Goal: Use online tool/utility: Utilize a website feature to perform a specific function

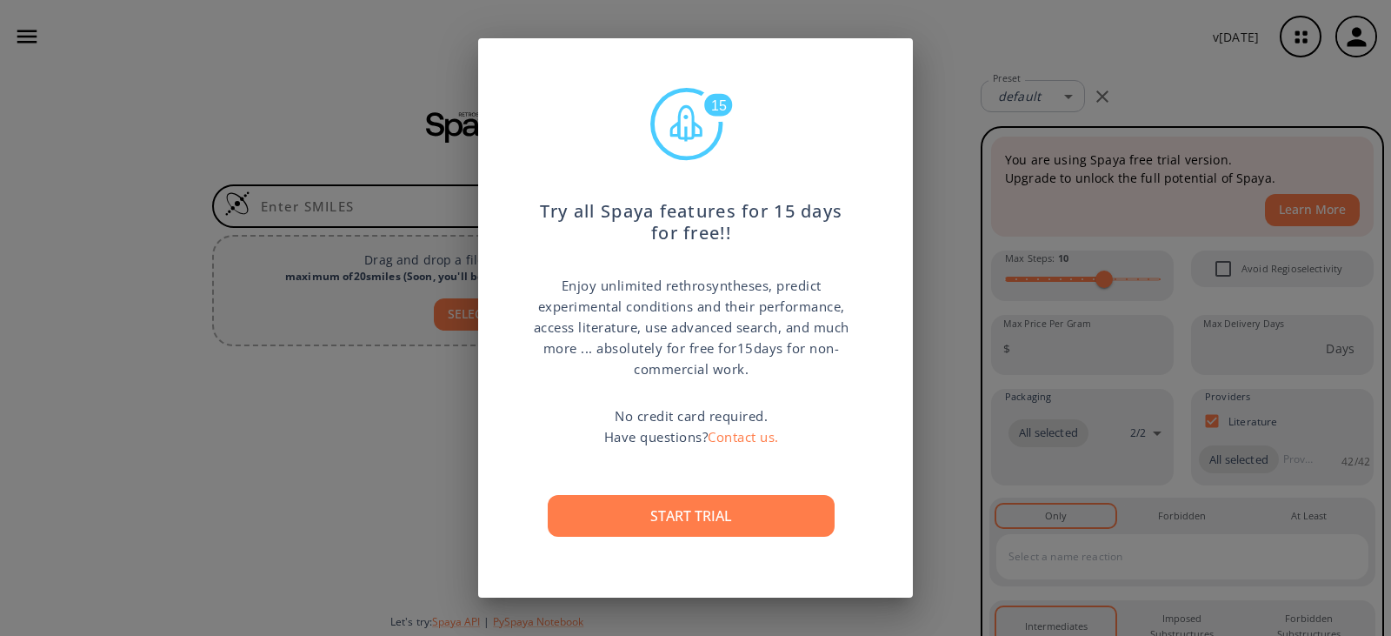
click at [700, 517] on button "Start trial" at bounding box center [691, 516] width 287 height 42
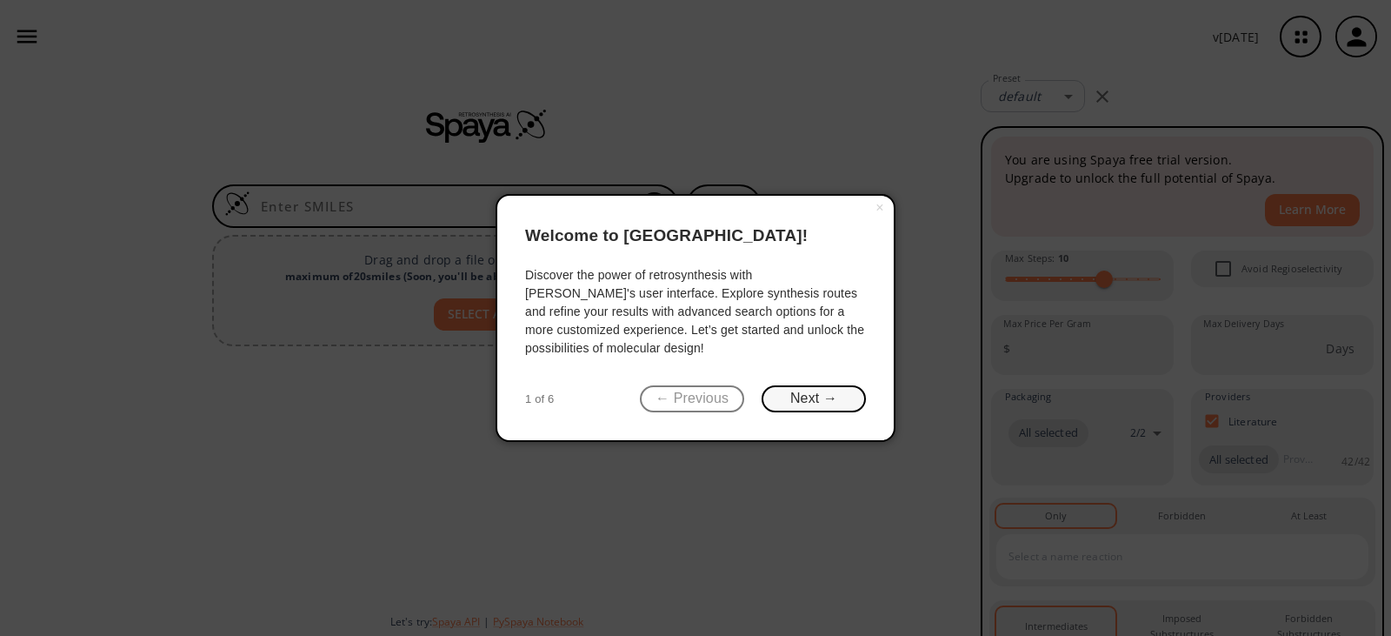
click at [831, 390] on button "Next →" at bounding box center [814, 398] width 104 height 27
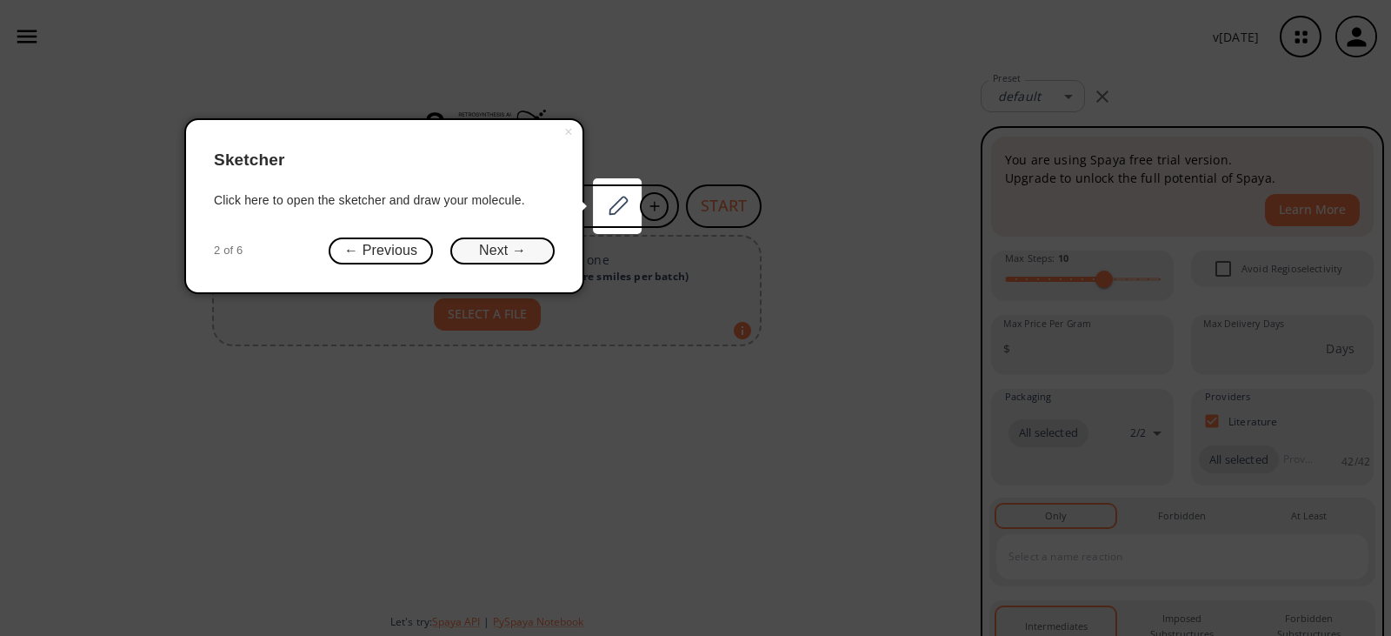
click at [500, 259] on button "Next →" at bounding box center [502, 250] width 104 height 27
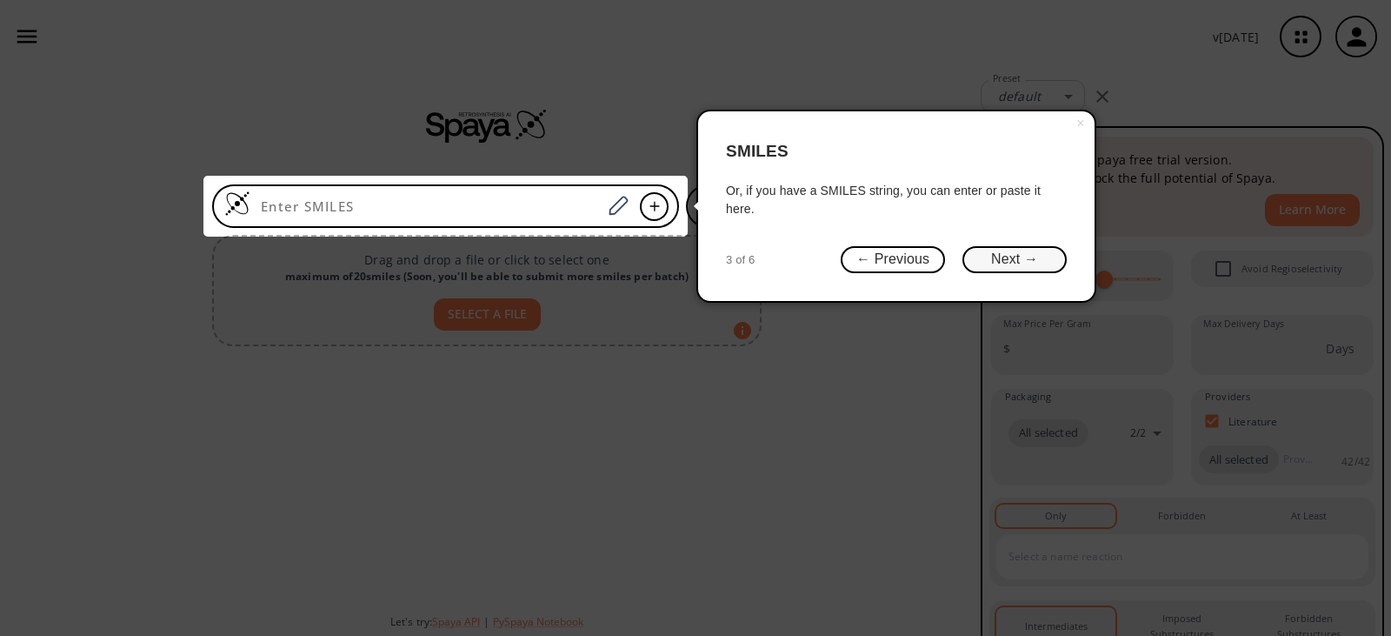
click at [1036, 262] on button "Next →" at bounding box center [1015, 259] width 104 height 27
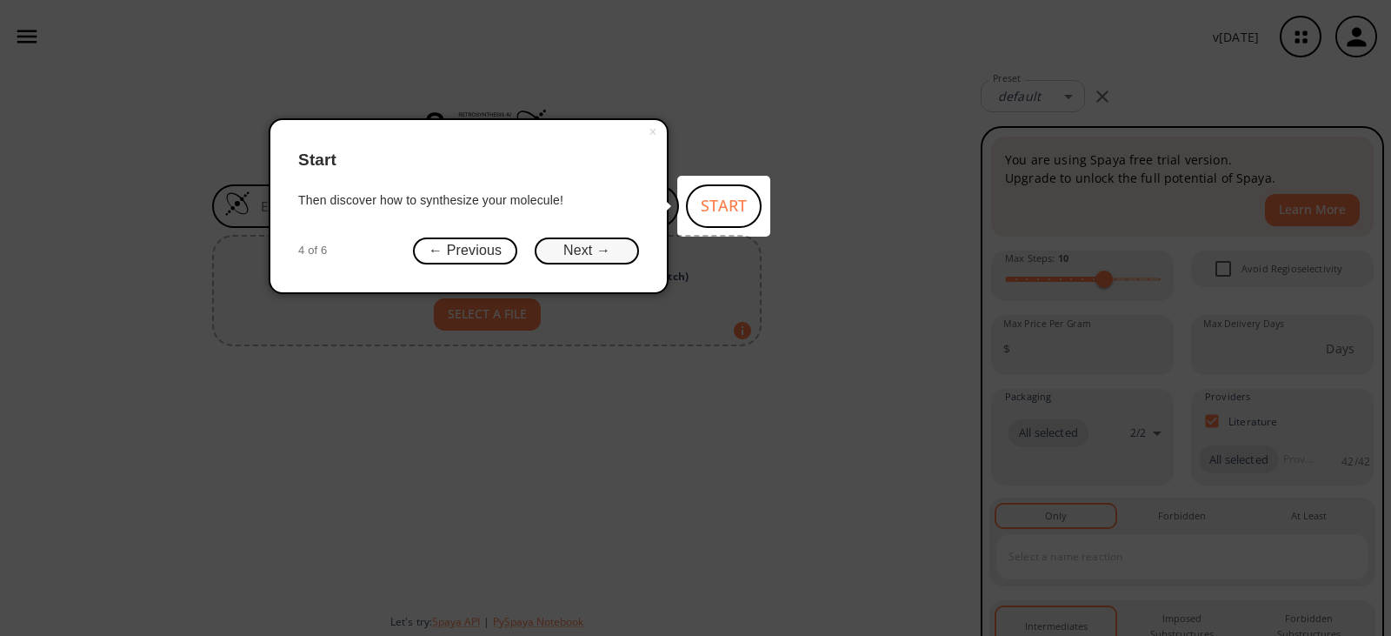
click at [550, 250] on button "Next →" at bounding box center [587, 250] width 104 height 27
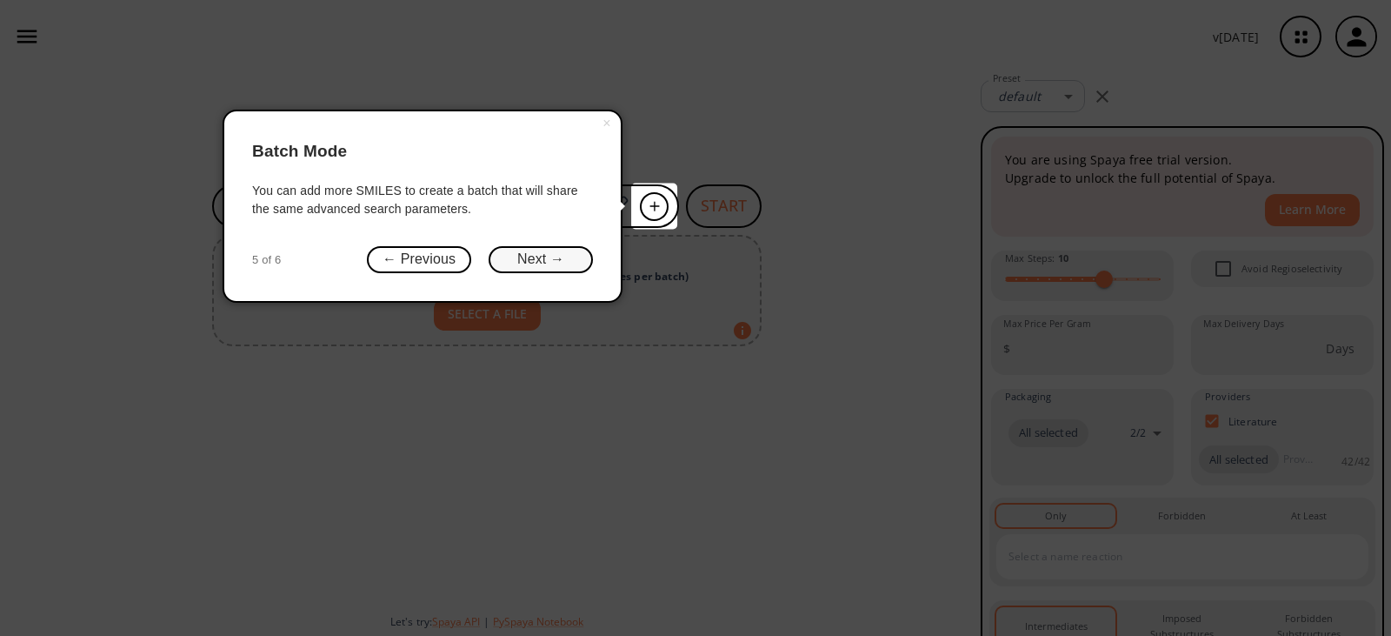
click at [549, 265] on button "Next →" at bounding box center [541, 259] width 104 height 27
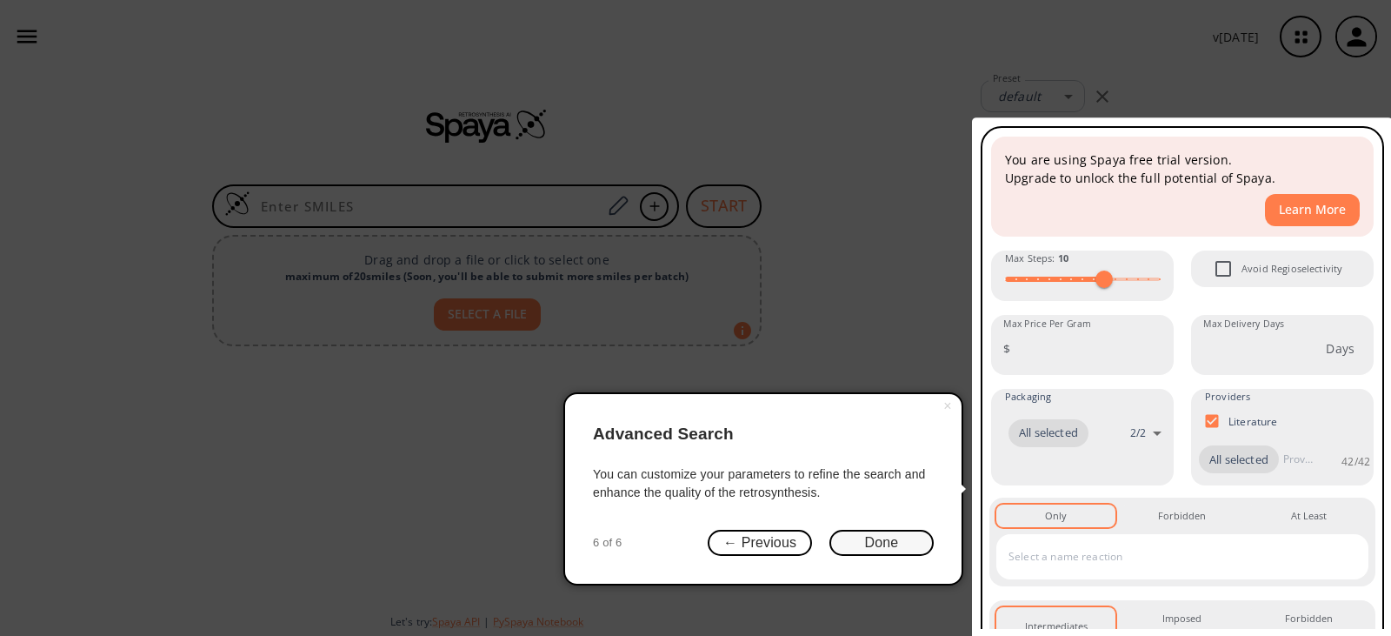
click at [915, 533] on button "Done" at bounding box center [882, 543] width 104 height 27
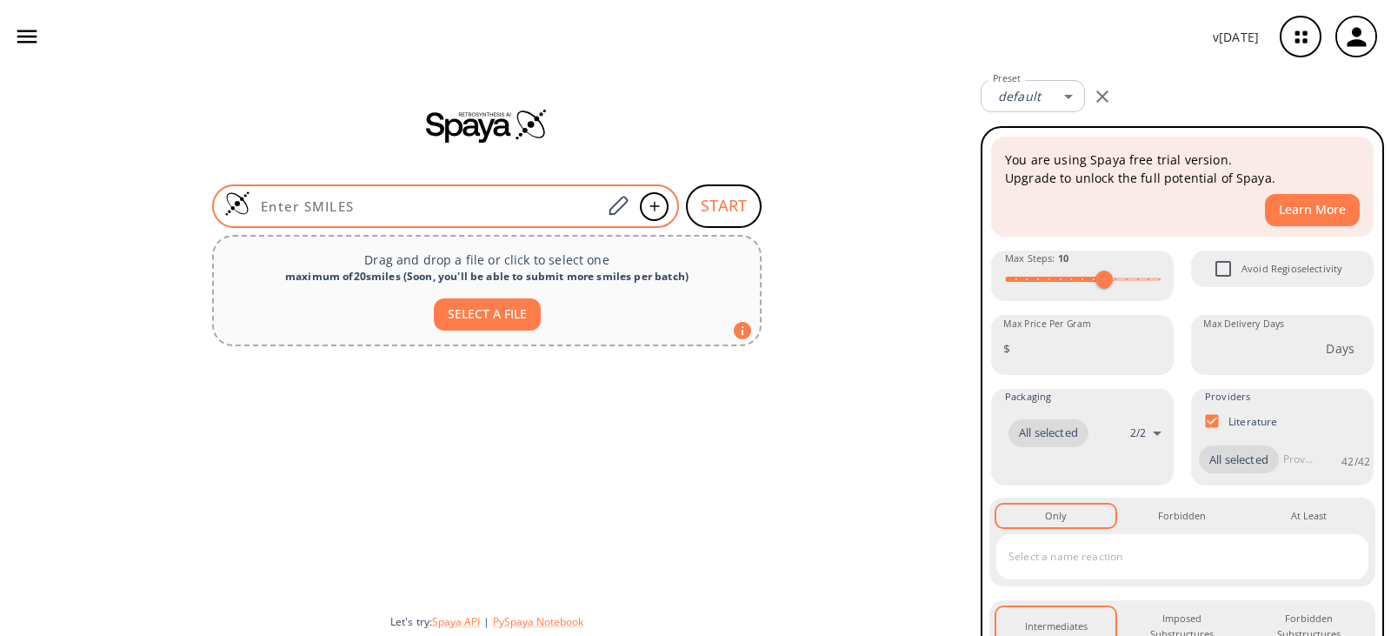
click at [310, 209] on input at bounding box center [425, 205] width 351 height 17
paste input "OC(C)(C)C1CCC=CC1"
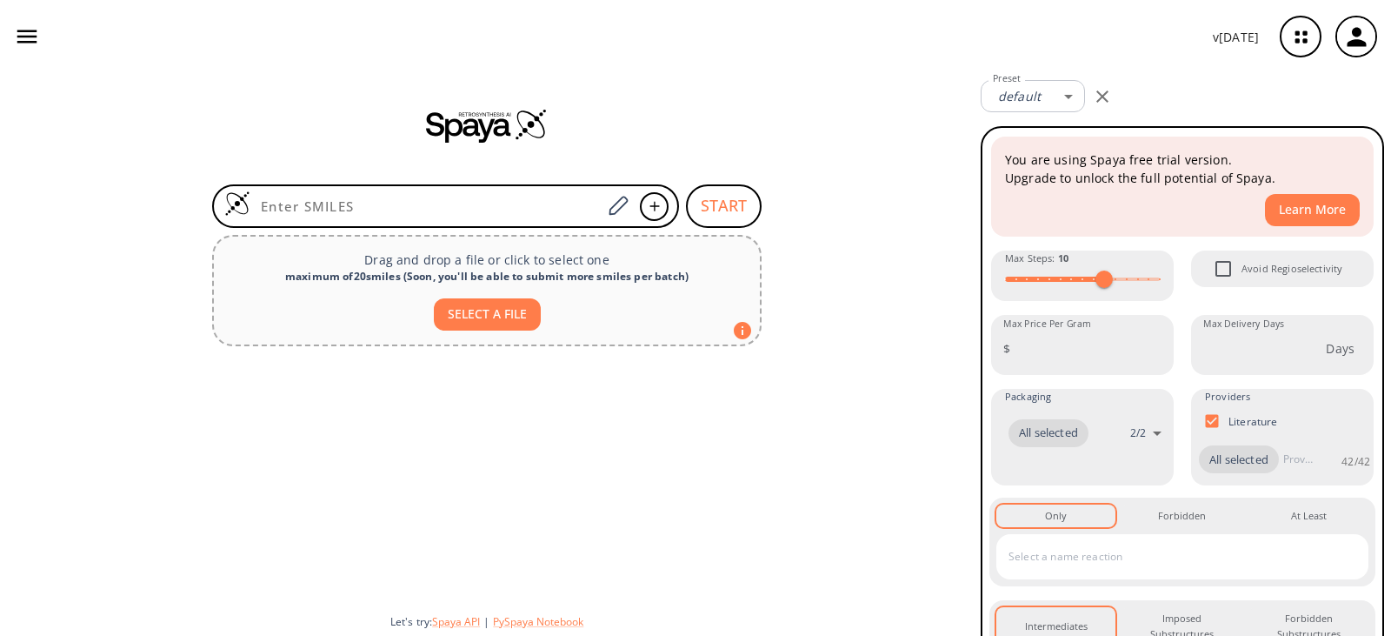
type input "OC(C)(C)C1CCC=CC1"
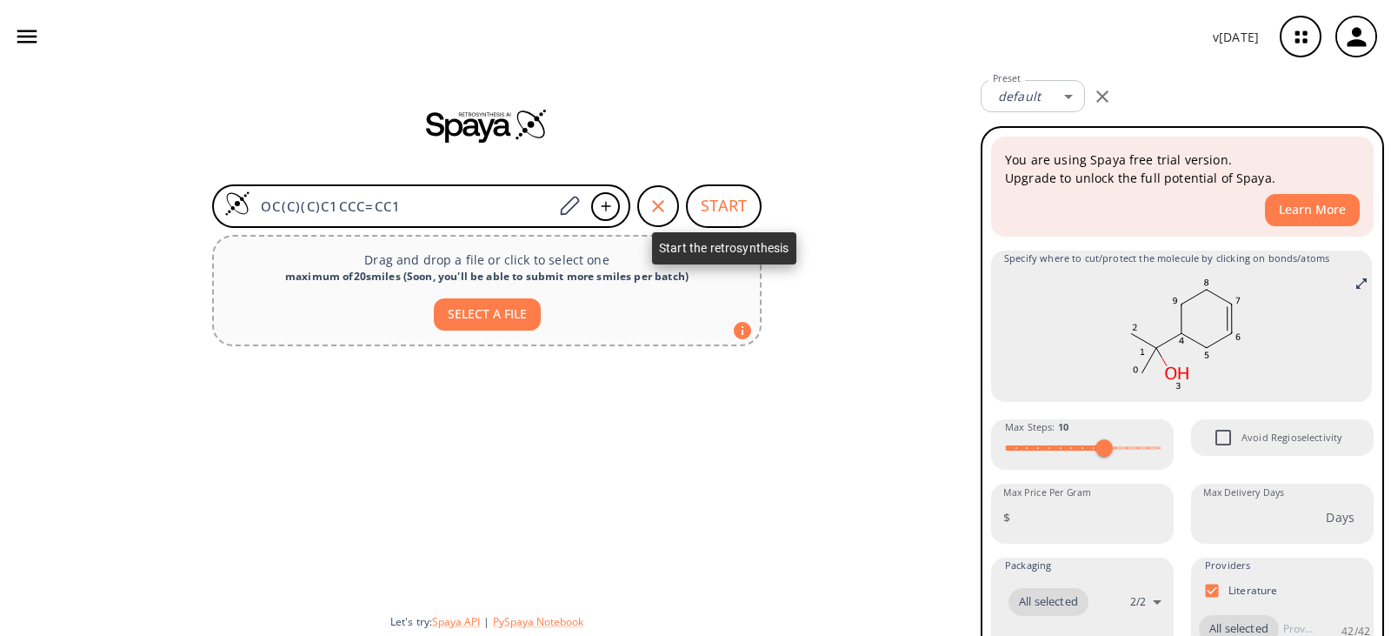
click at [721, 200] on button "START" at bounding box center [724, 205] width 76 height 43
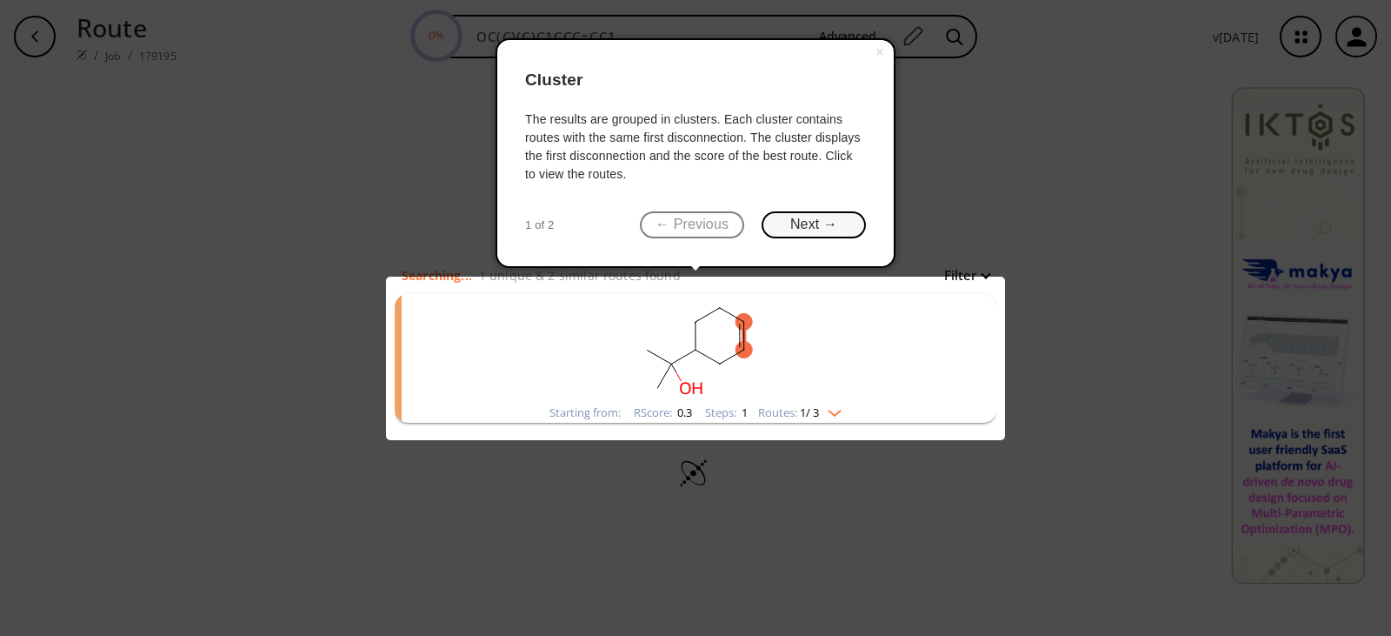
click at [852, 218] on button "Next →" at bounding box center [814, 224] width 104 height 27
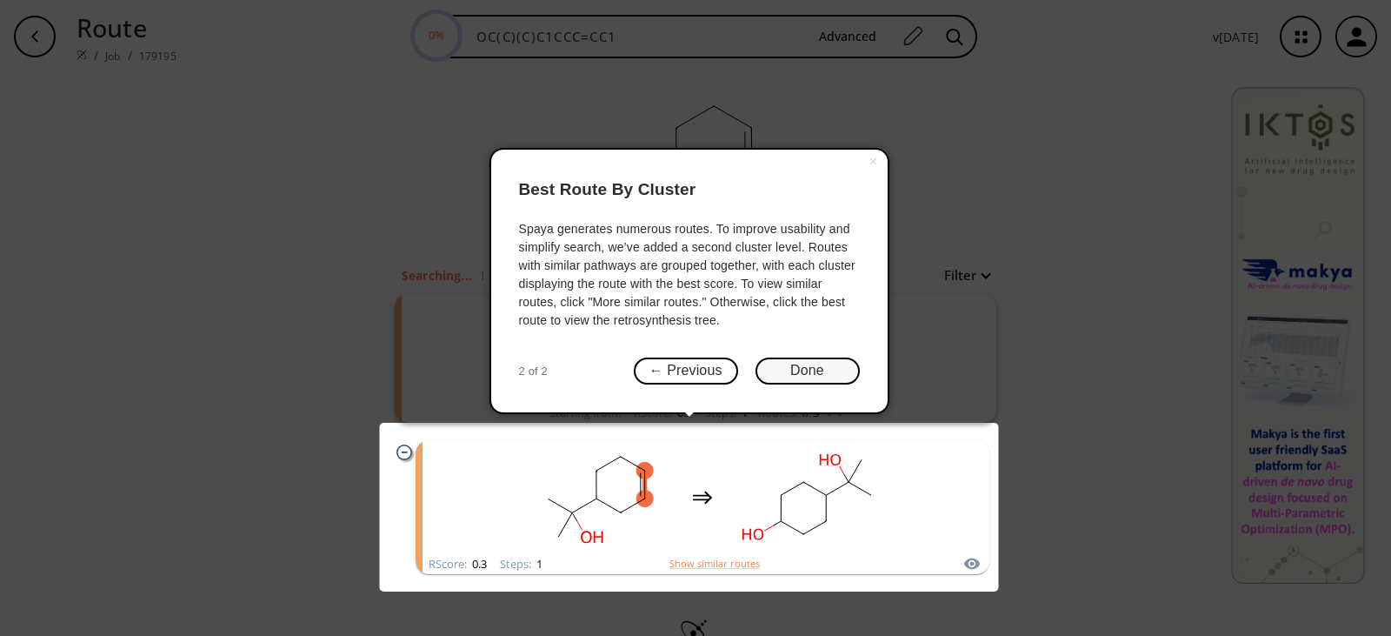
click at [812, 370] on button "Done" at bounding box center [808, 370] width 104 height 27
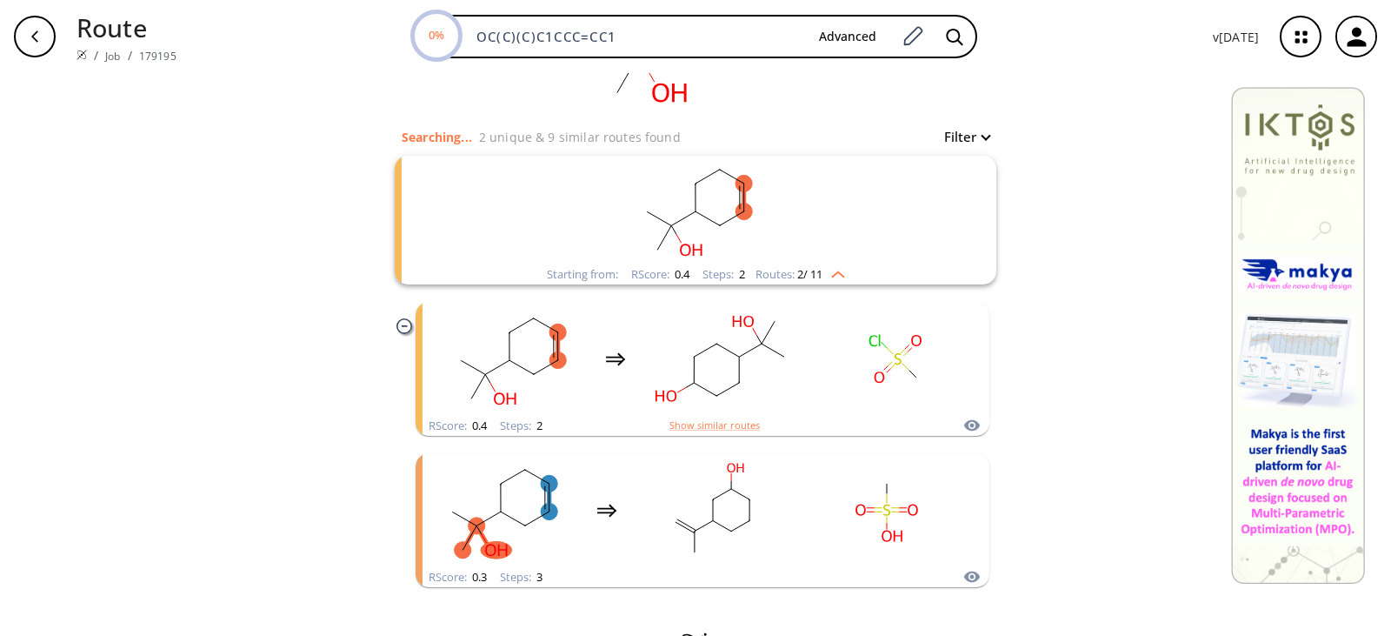
scroll to position [194, 0]
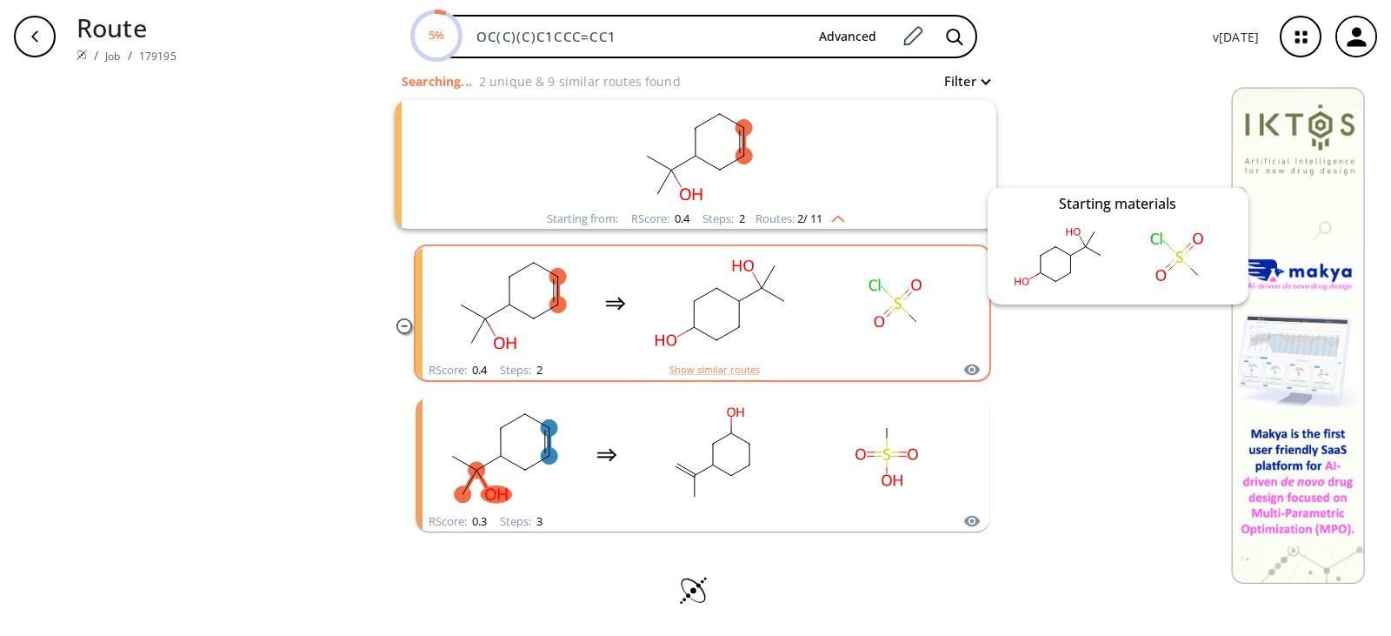
click at [970, 369] on icon "clusters" at bounding box center [972, 369] width 16 height 11
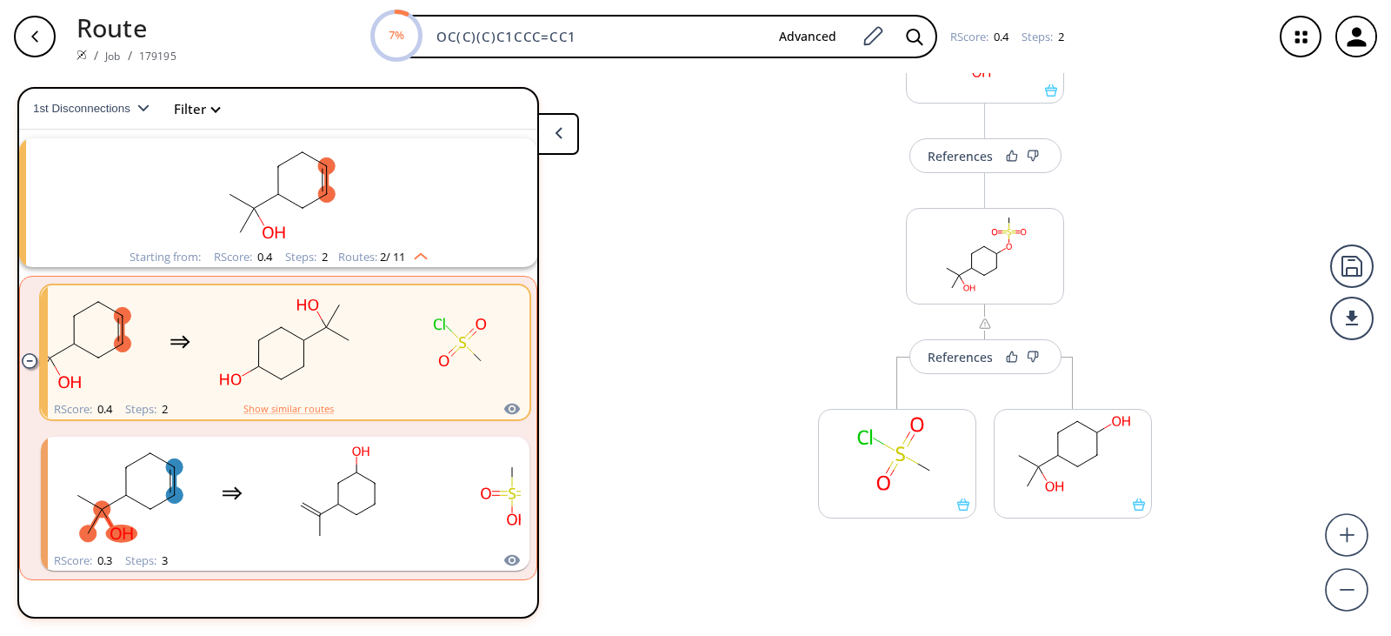
scroll to position [140, 0]
click at [953, 362] on div "References" at bounding box center [960, 355] width 65 height 11
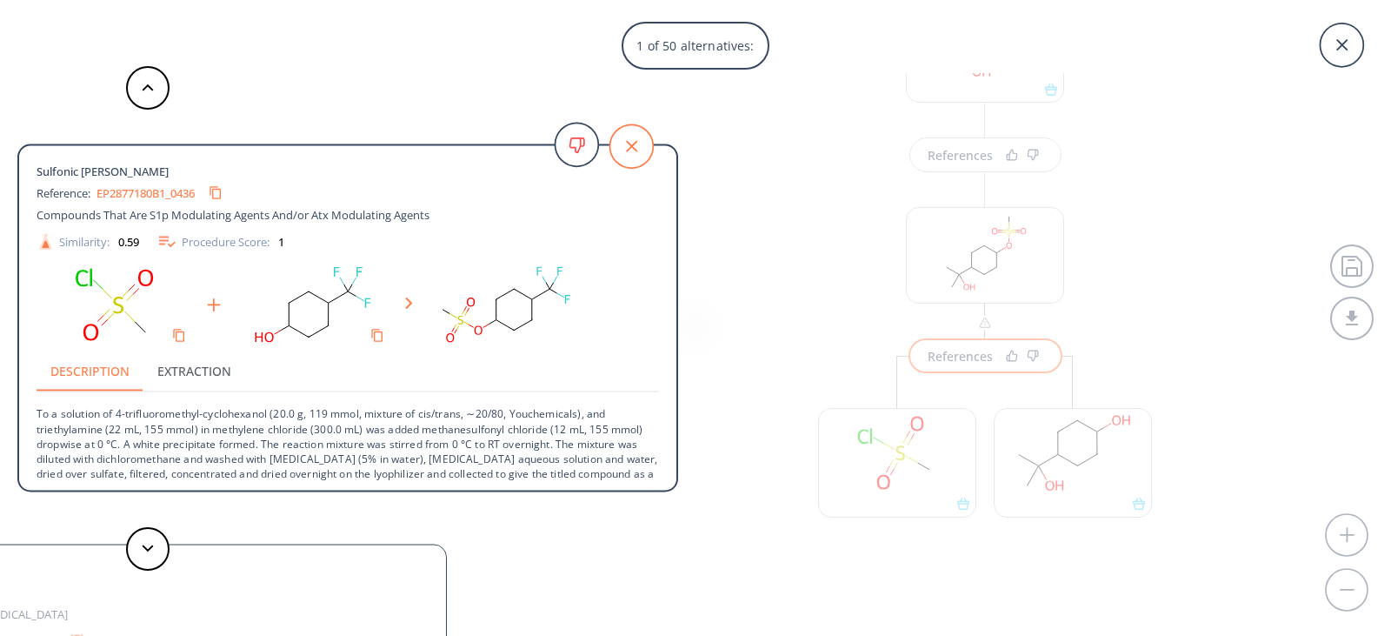
click at [629, 145] on icon at bounding box center [631, 145] width 43 height 43
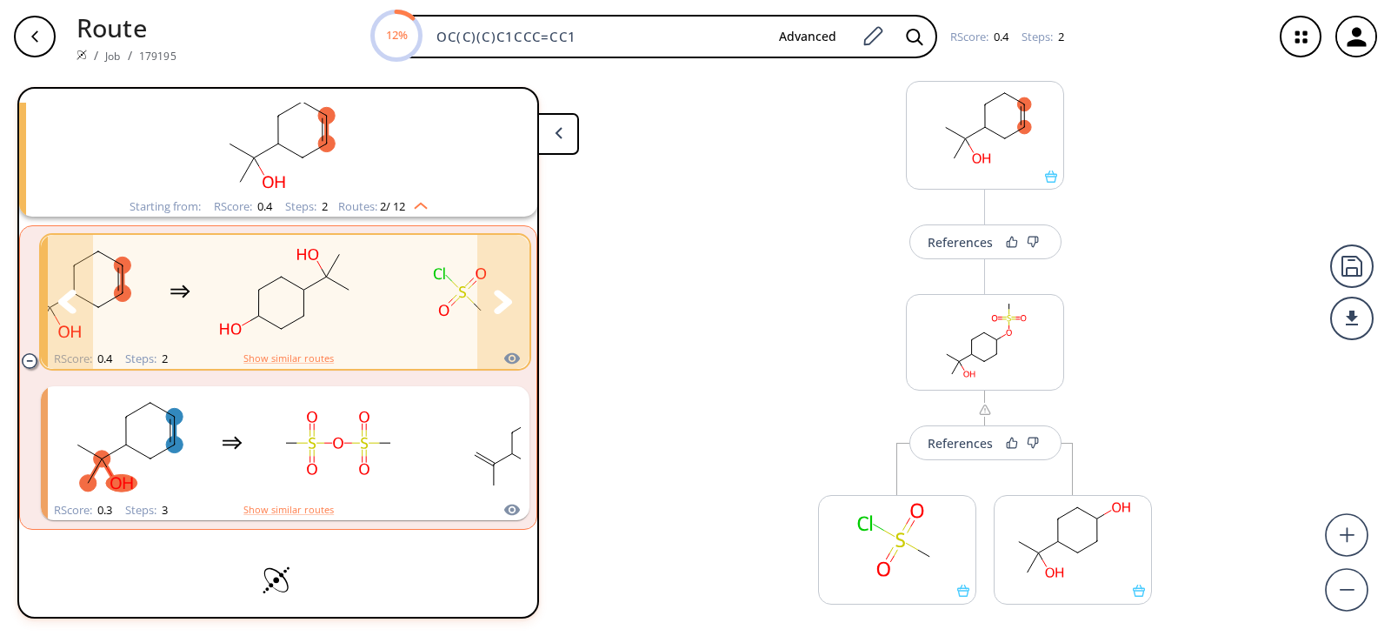
scroll to position [113, 0]
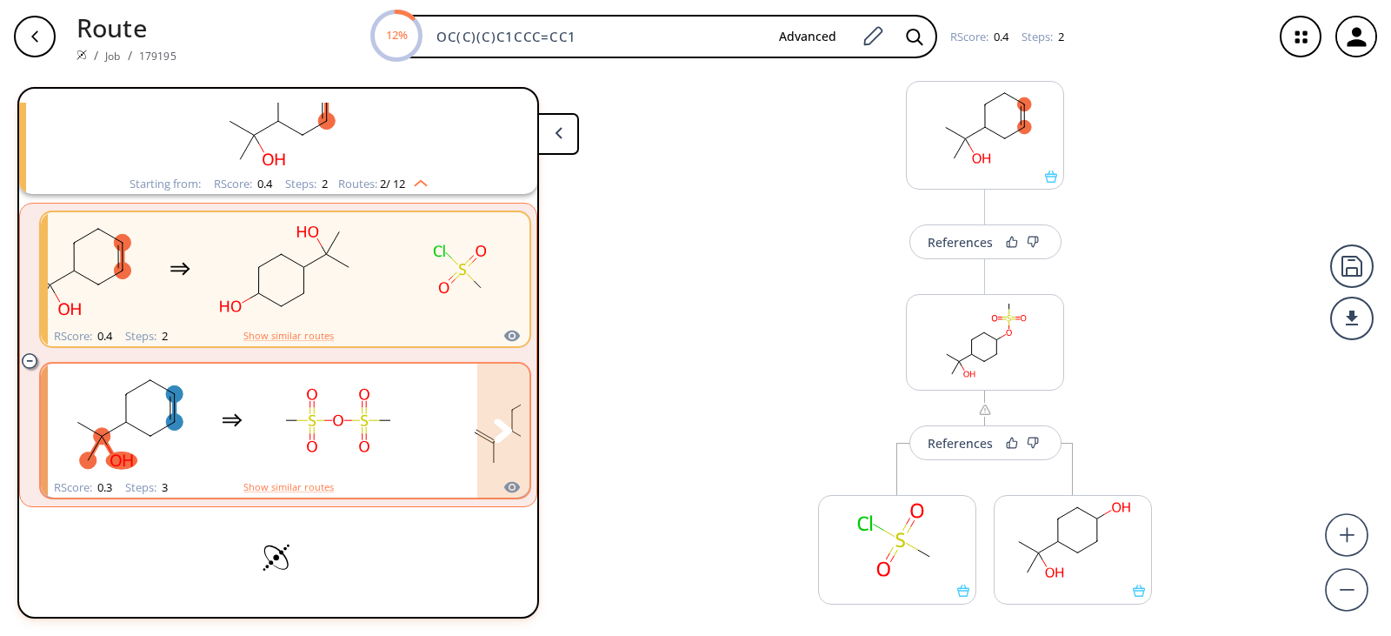
click at [394, 450] on rect "clusters" at bounding box center [338, 420] width 157 height 109
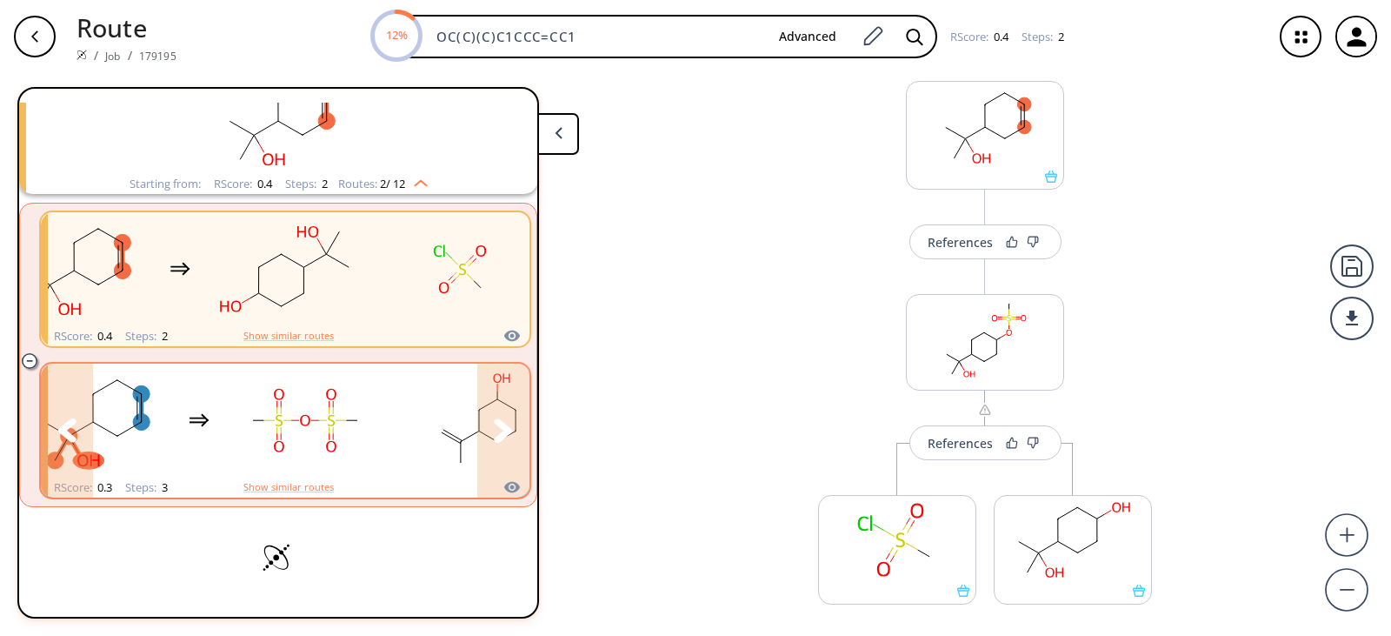
click at [497, 425] on icon "clusters" at bounding box center [503, 429] width 18 height 23
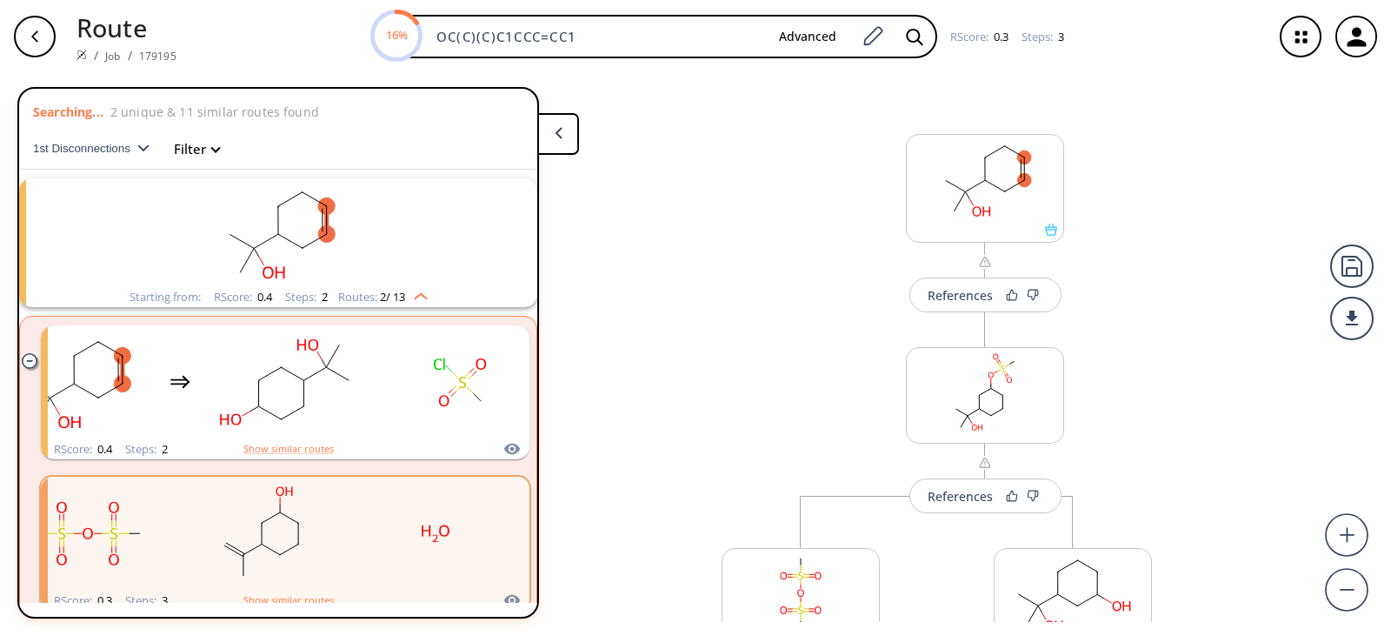
click at [323, 215] on icon "clusters" at bounding box center [323, 219] width 0 height 23
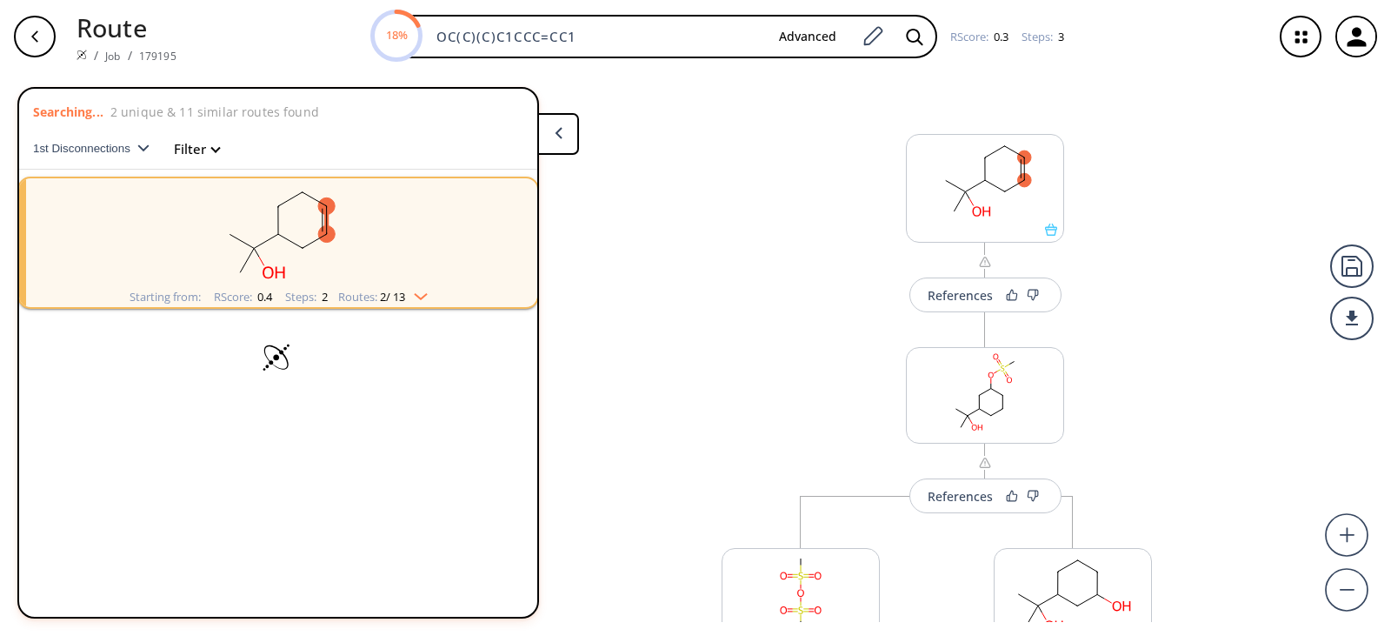
click at [257, 249] on ellipse "clusters" at bounding box center [254, 247] width 17 height 17
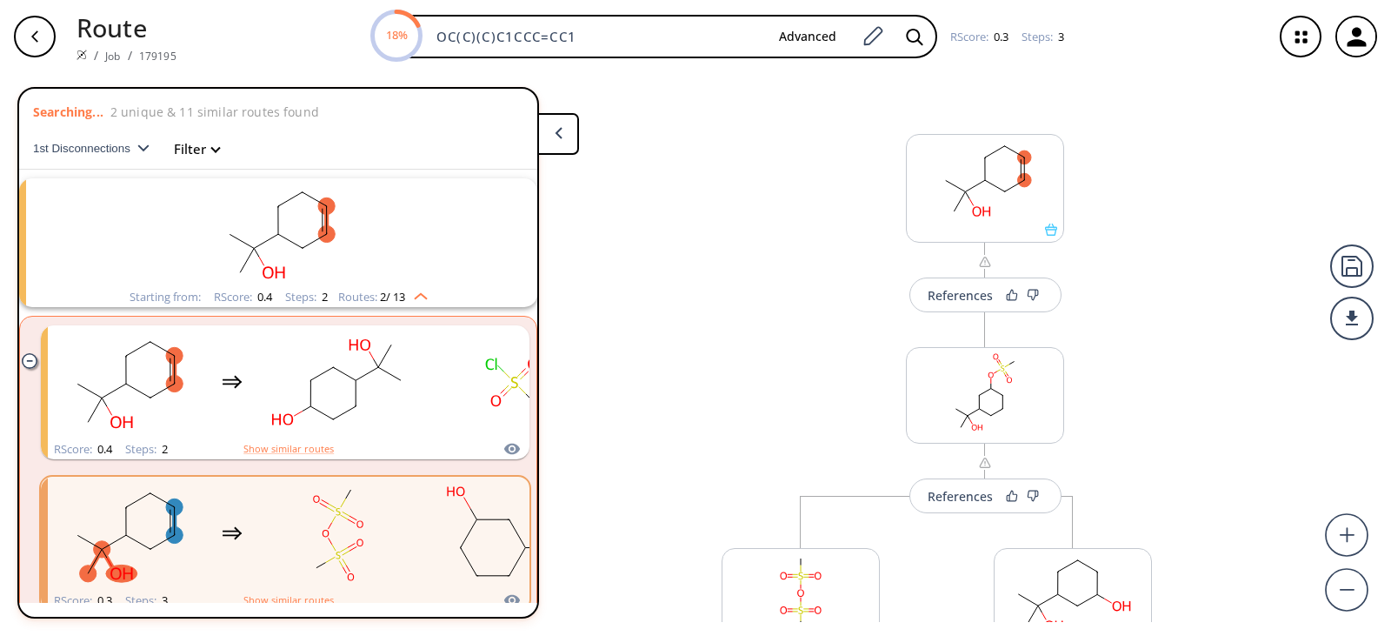
click at [395, 295] on span "2 / 13" at bounding box center [392, 296] width 25 height 11
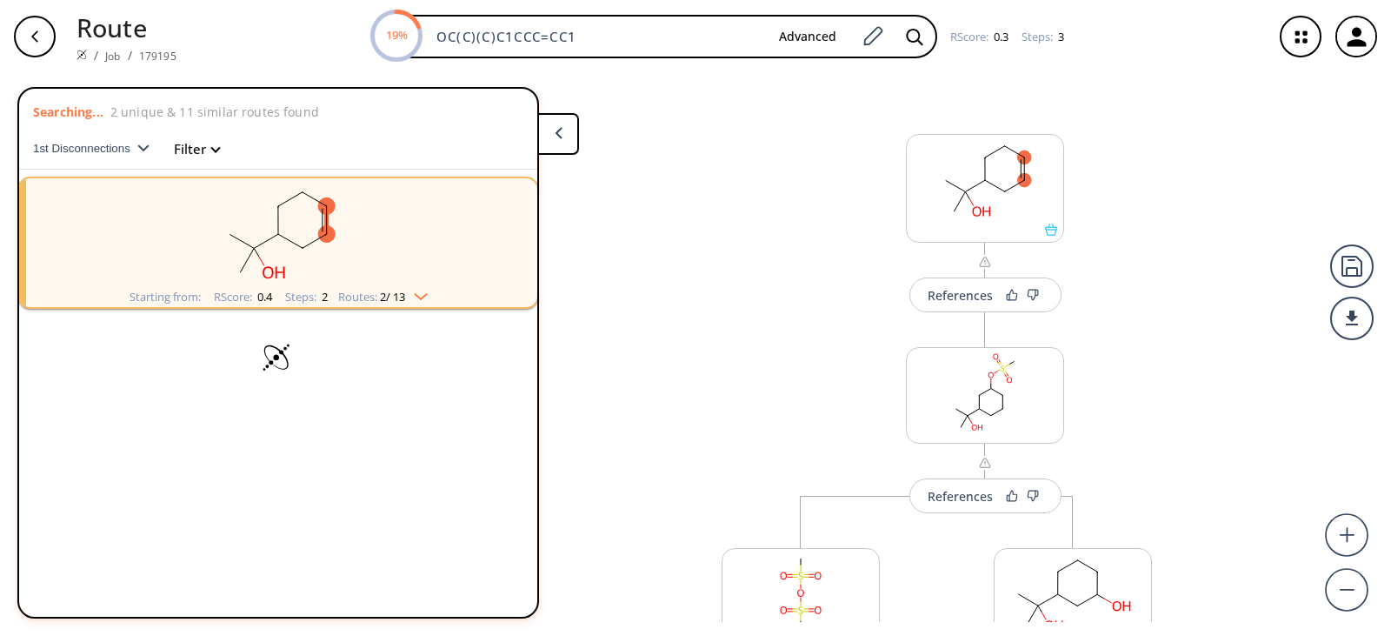
click at [424, 299] on img "clusters" at bounding box center [416, 293] width 23 height 14
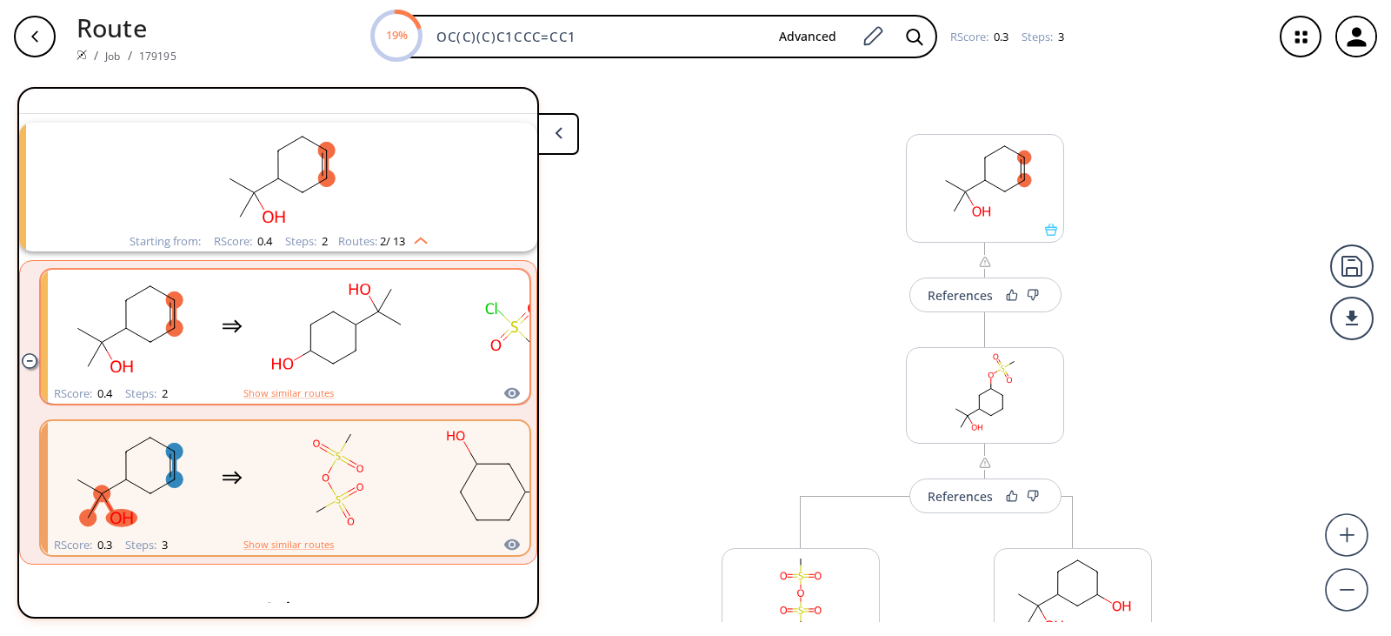
scroll to position [113, 0]
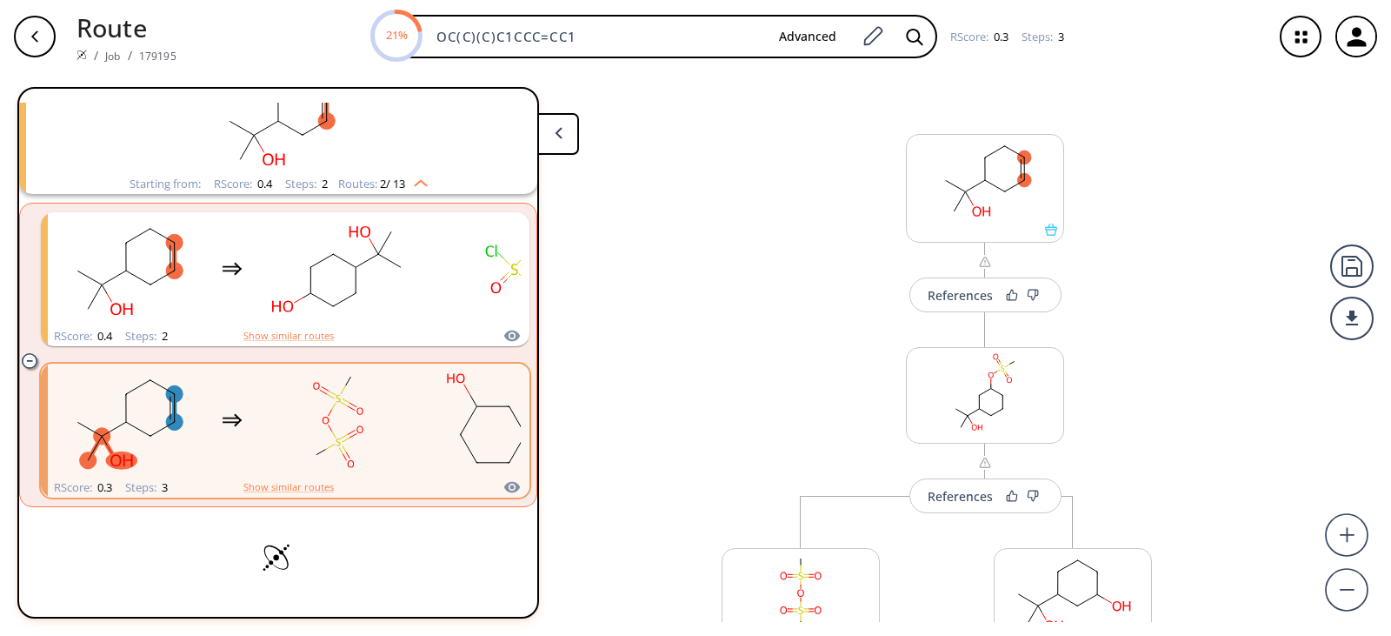
click at [290, 553] on icon at bounding box center [278, 559] width 52 height 33
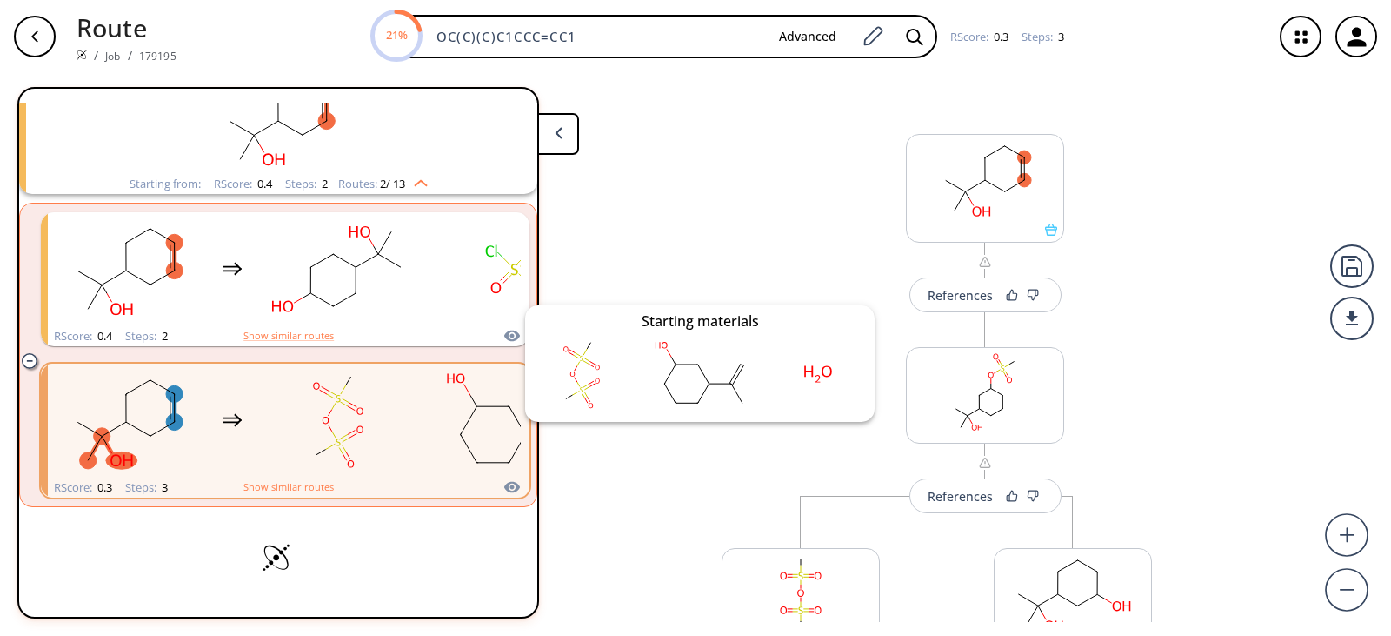
click at [510, 486] on icon "clusters" at bounding box center [512, 486] width 16 height 11
click at [504, 487] on icon "clusters" at bounding box center [512, 486] width 16 height 11
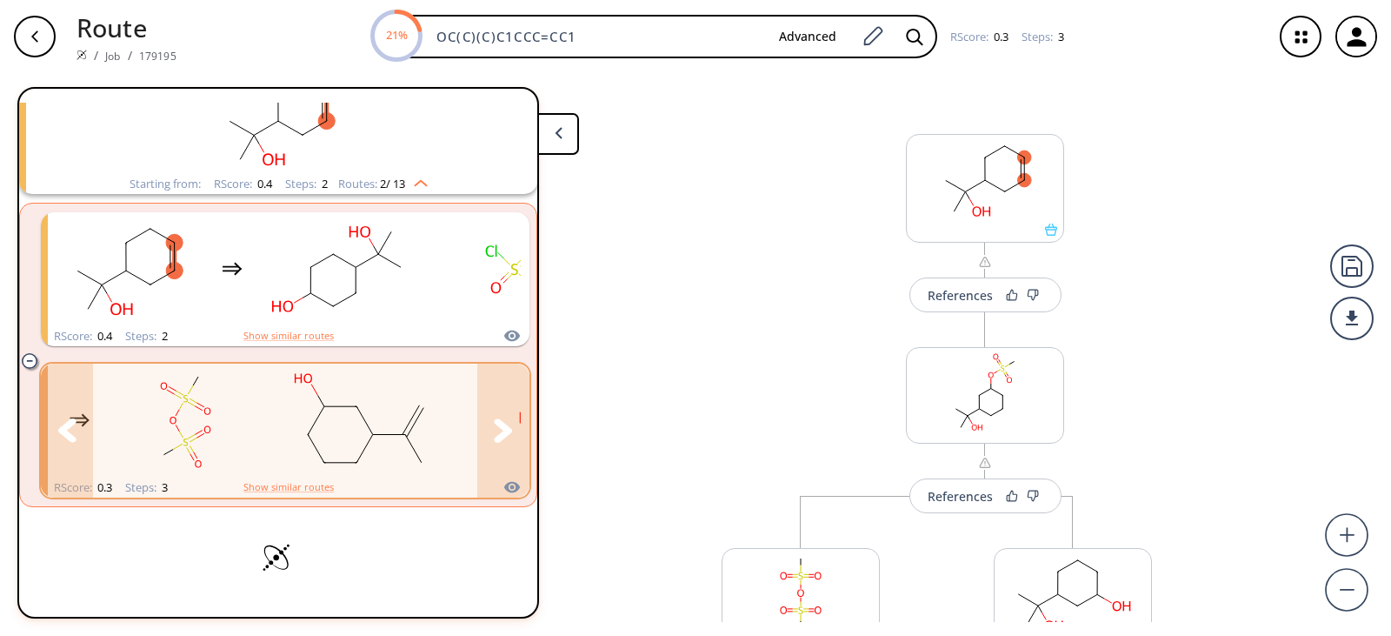
click at [497, 430] on icon "clusters" at bounding box center [503, 429] width 18 height 23
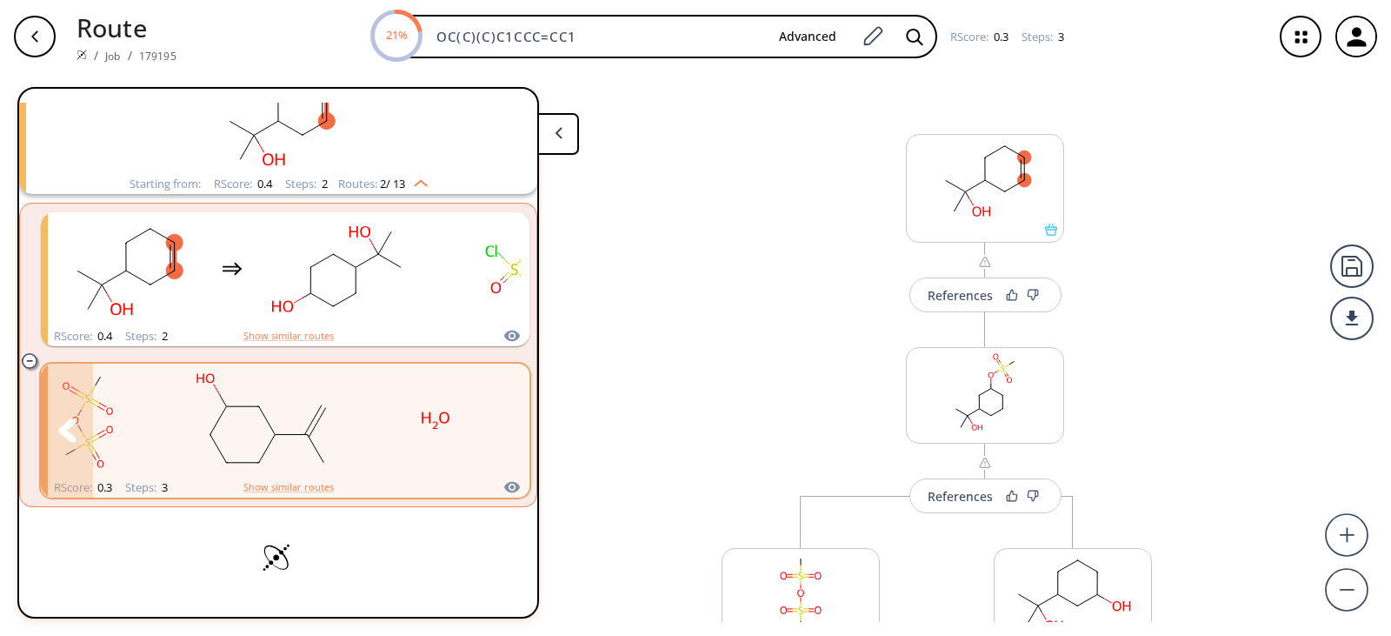
click at [497, 430] on icon "clusters" at bounding box center [503, 429] width 18 height 23
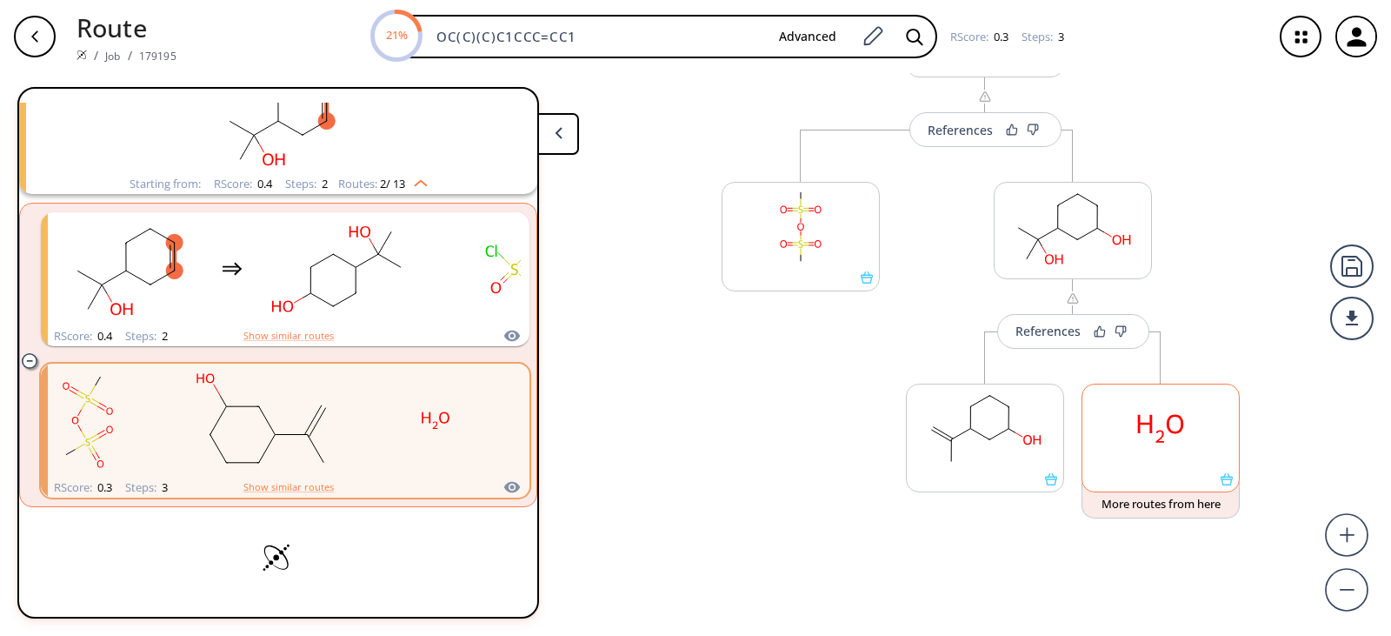
scroll to position [376, 0]
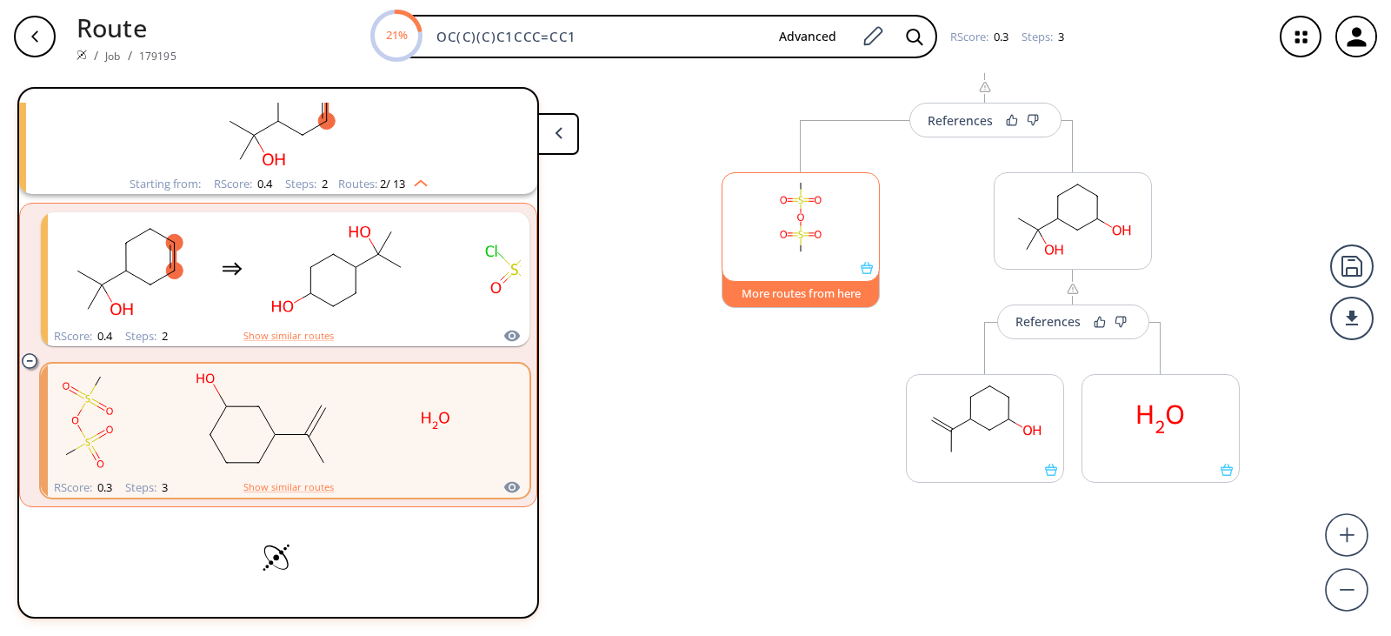
click at [841, 297] on button "More routes from here" at bounding box center [801, 288] width 158 height 37
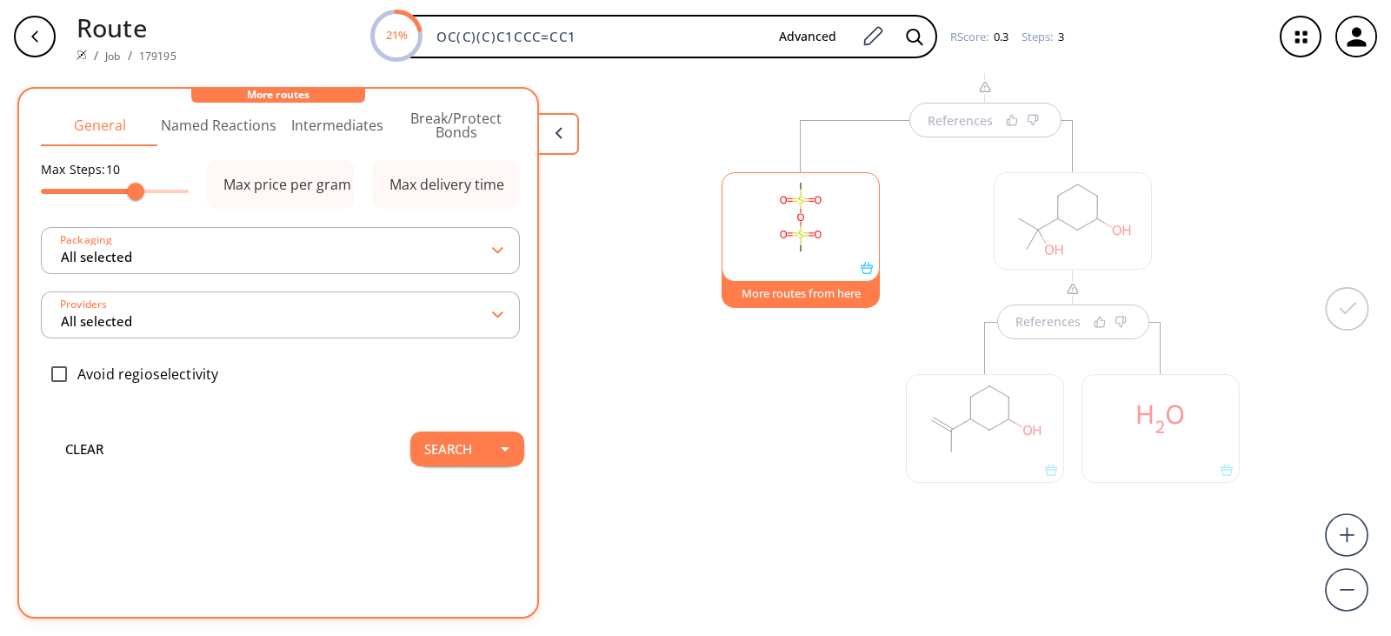
scroll to position [0, 0]
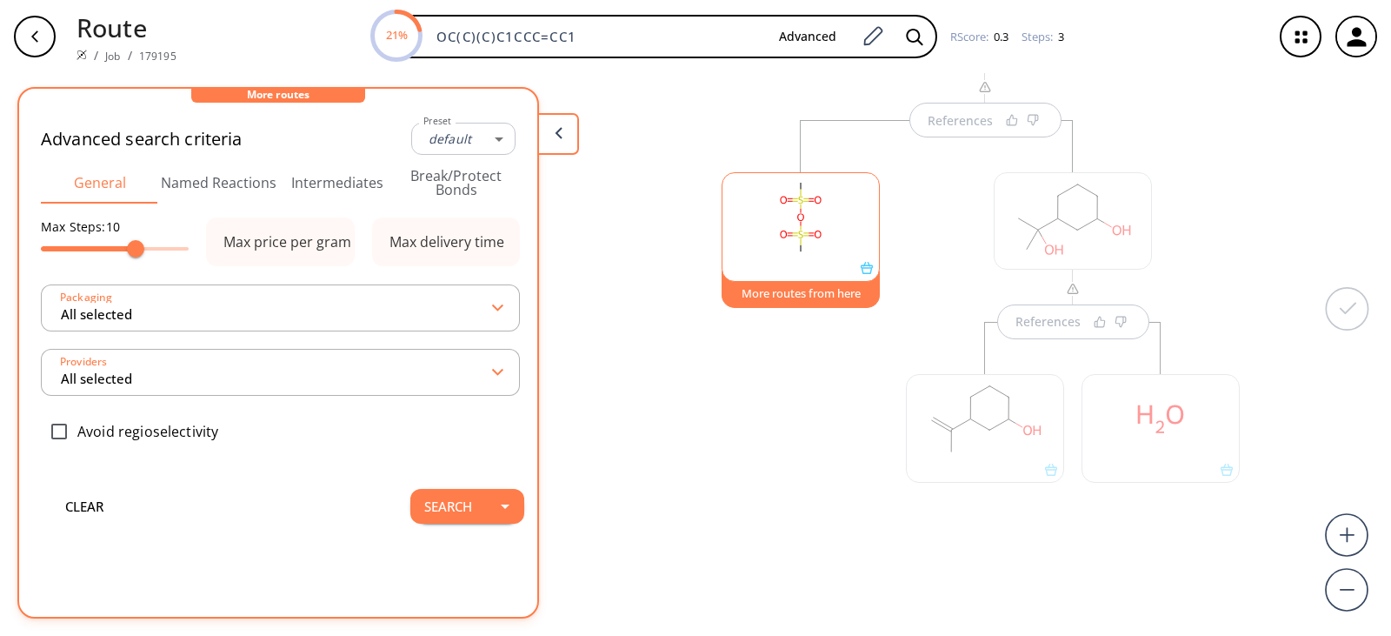
type input "-1"
type input "All selected"
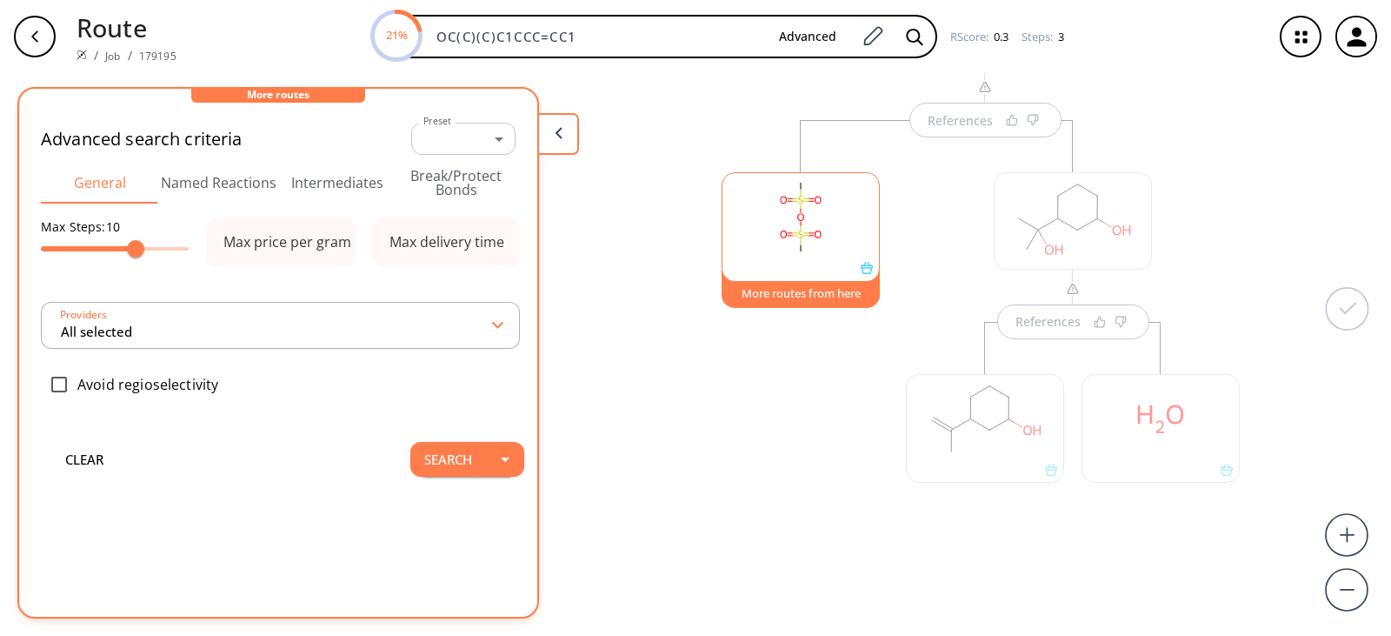
type input "All selected"
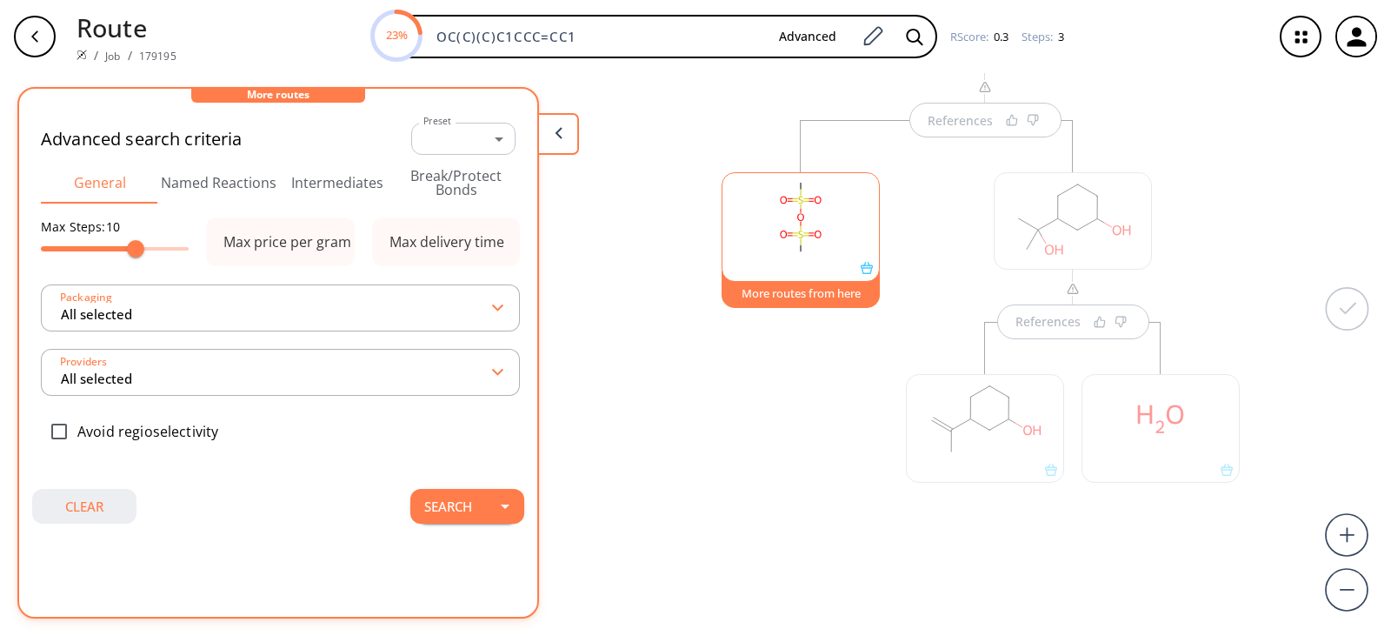
click at [90, 505] on button "clear" at bounding box center [84, 506] width 104 height 35
click at [486, 495] on button "button" at bounding box center [505, 506] width 38 height 35
click at [259, 93] on div "More routes" at bounding box center [278, 96] width 174 height 14
click at [168, 170] on button "Named Reactions" at bounding box center [219, 183] width 119 height 42
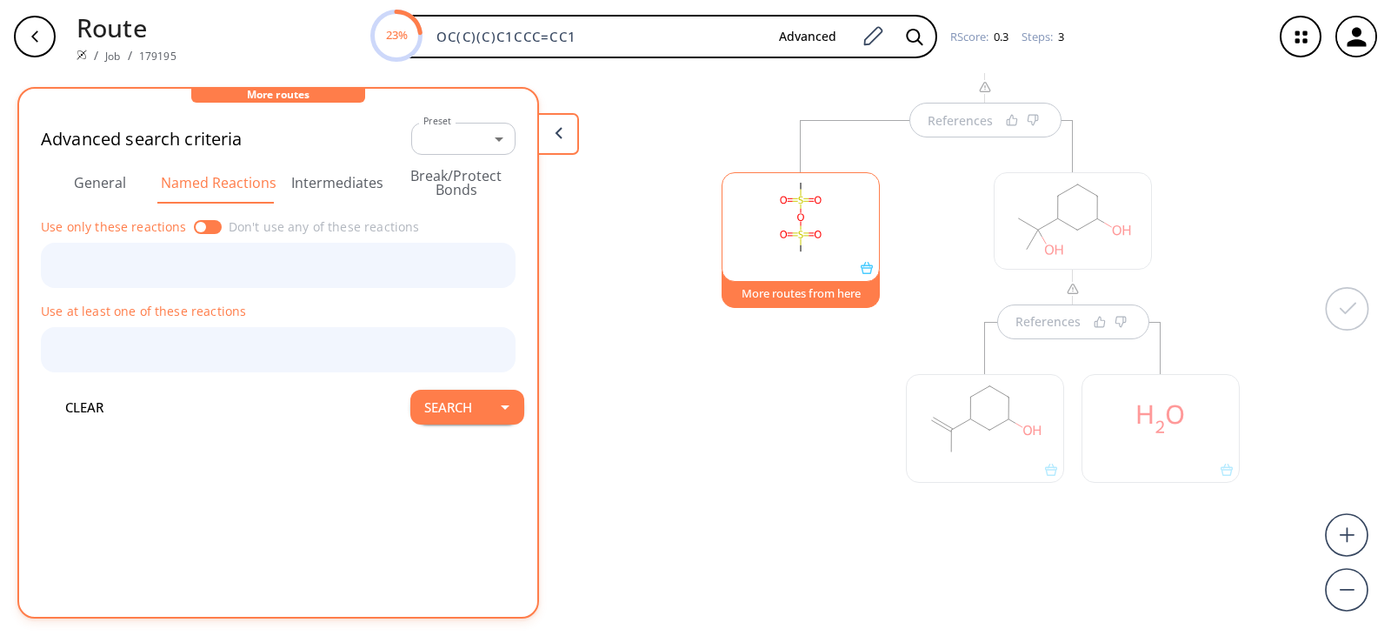
click at [656, 253] on div "References References More routes from here References" at bounding box center [695, 347] width 1391 height 549
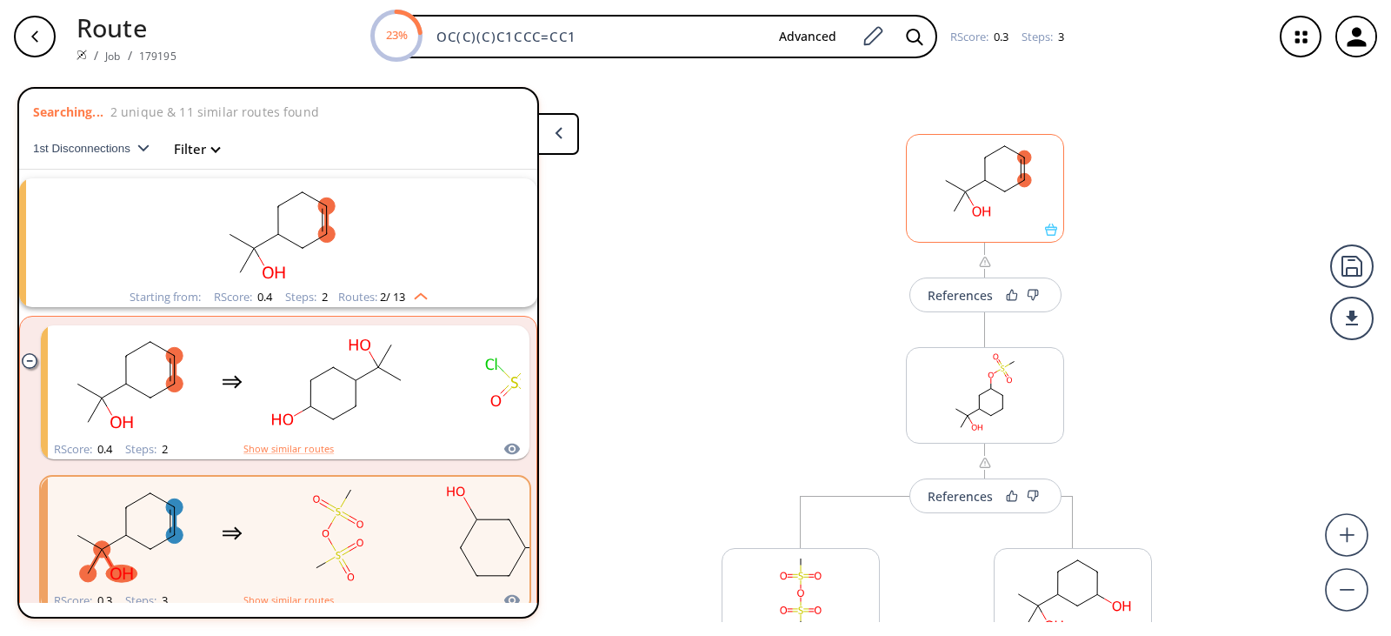
click at [1044, 238] on div at bounding box center [985, 188] width 158 height 109
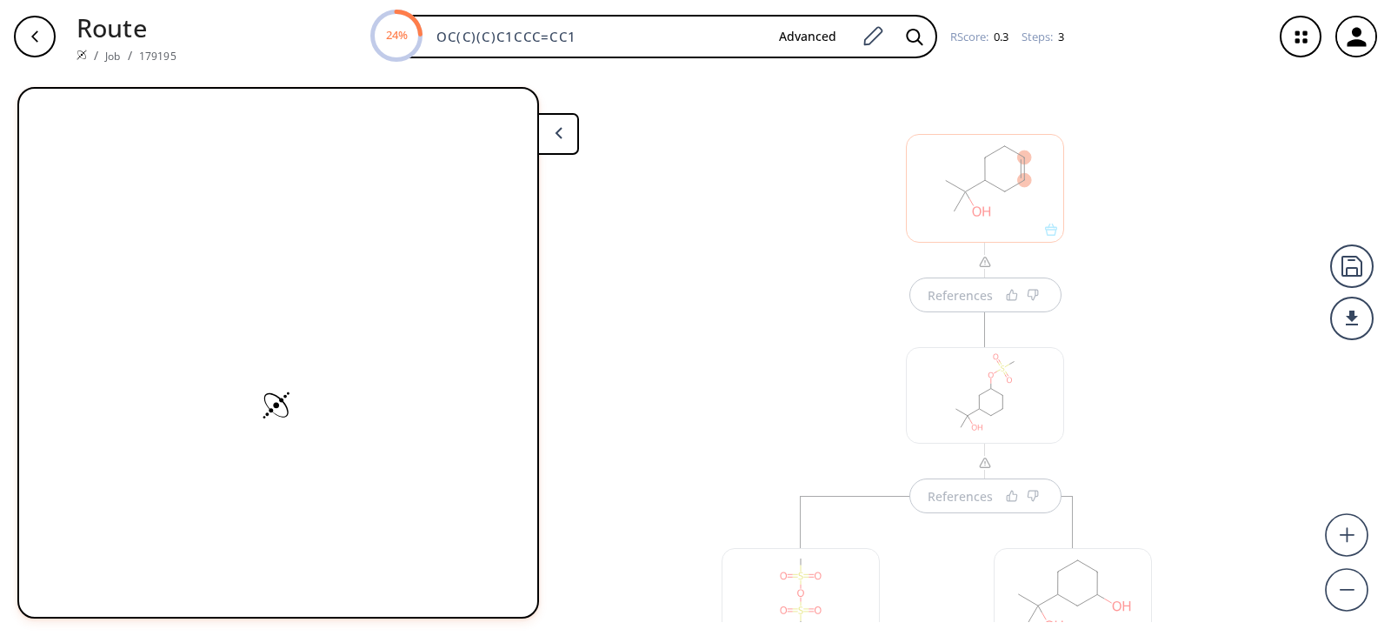
scroll to position [9, 0]
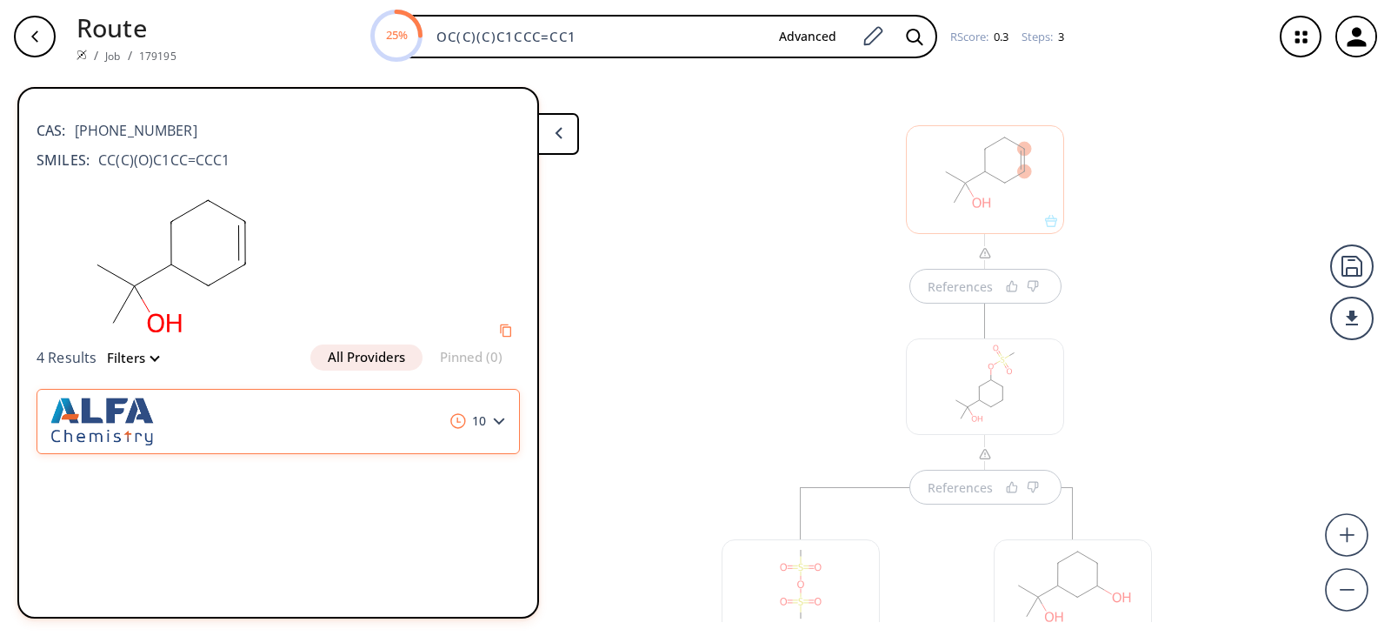
click at [497, 417] on icon at bounding box center [499, 421] width 12 height 8
click at [468, 421] on span "10" at bounding box center [469, 421] width 50 height 16
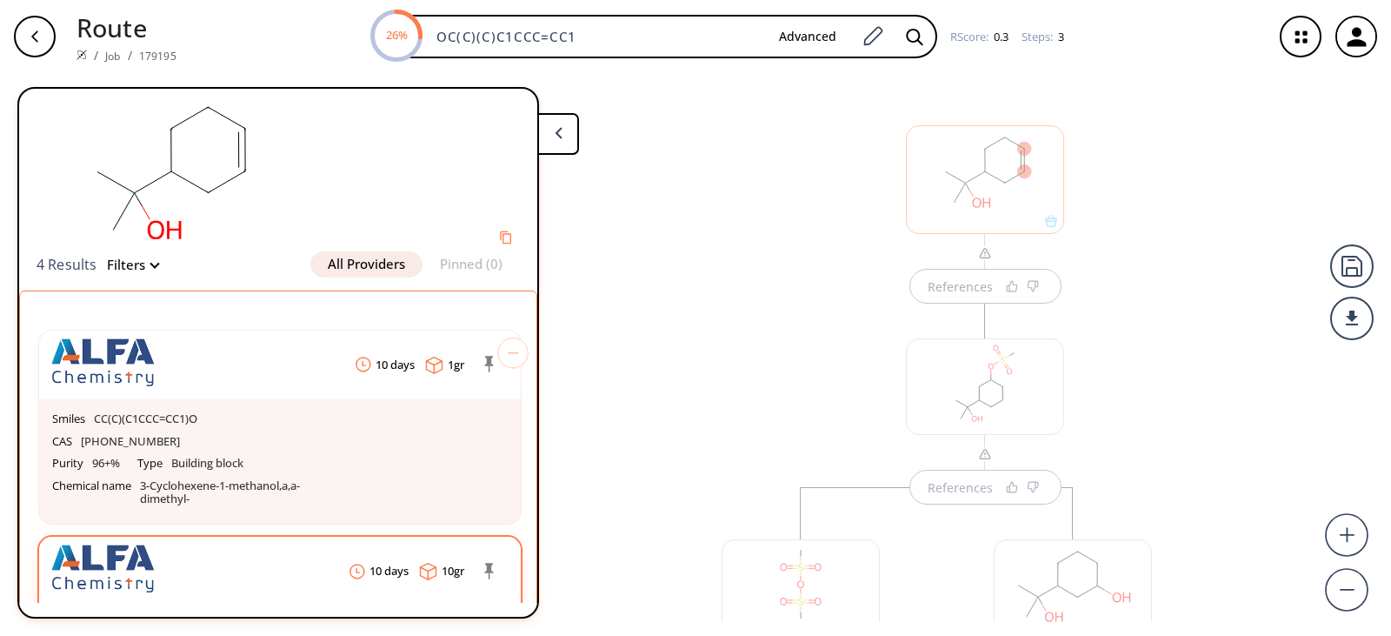
scroll to position [0, 0]
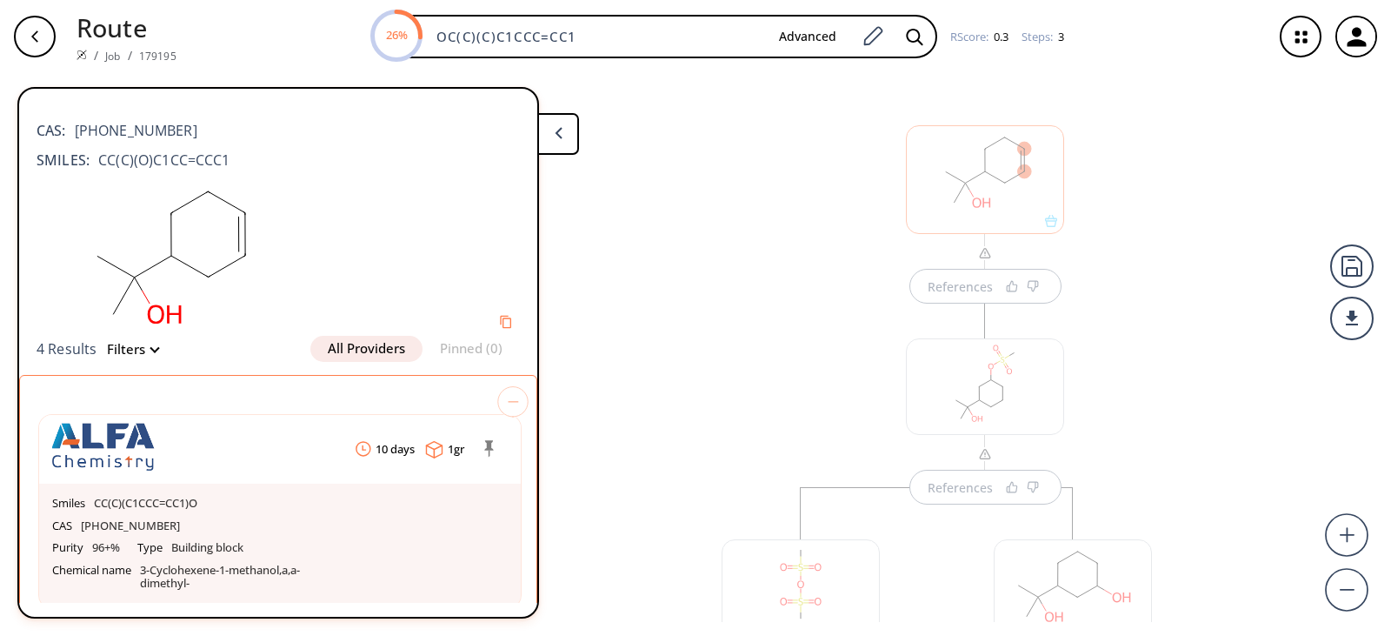
click at [857, 271] on div "References References References" at bounding box center [985, 531] width 579 height 916
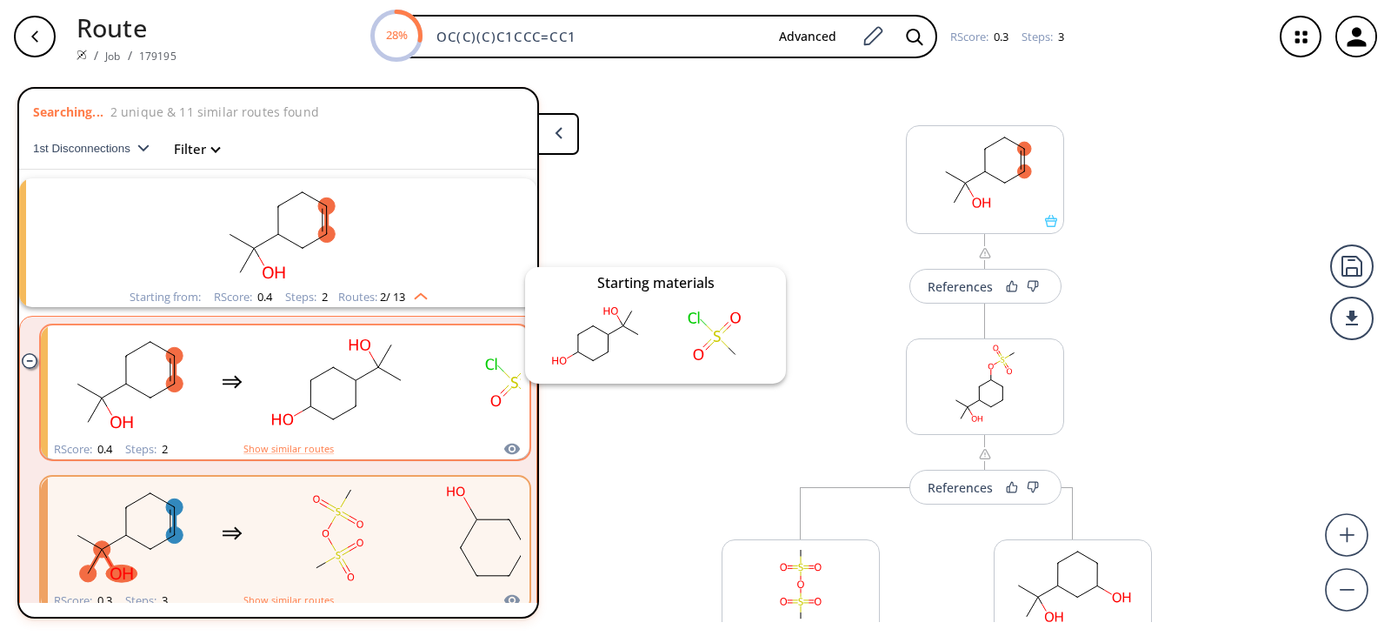
click at [505, 444] on icon "clusters" at bounding box center [512, 448] width 16 height 11
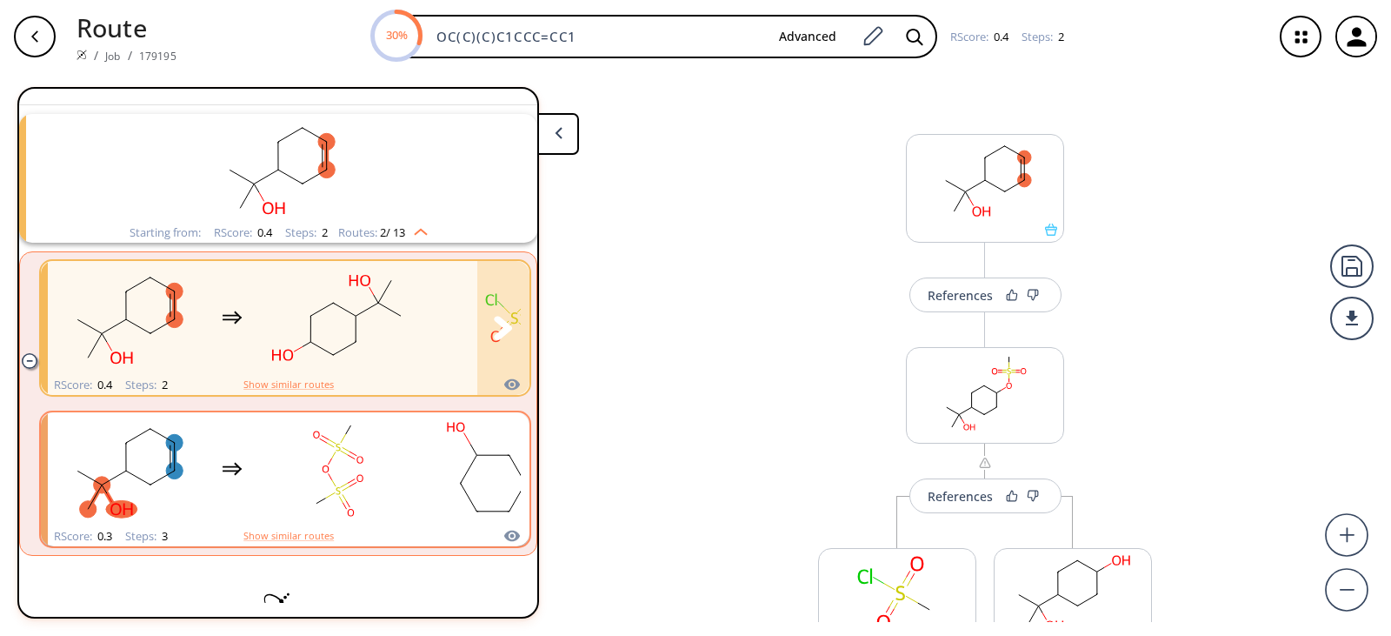
scroll to position [113, 0]
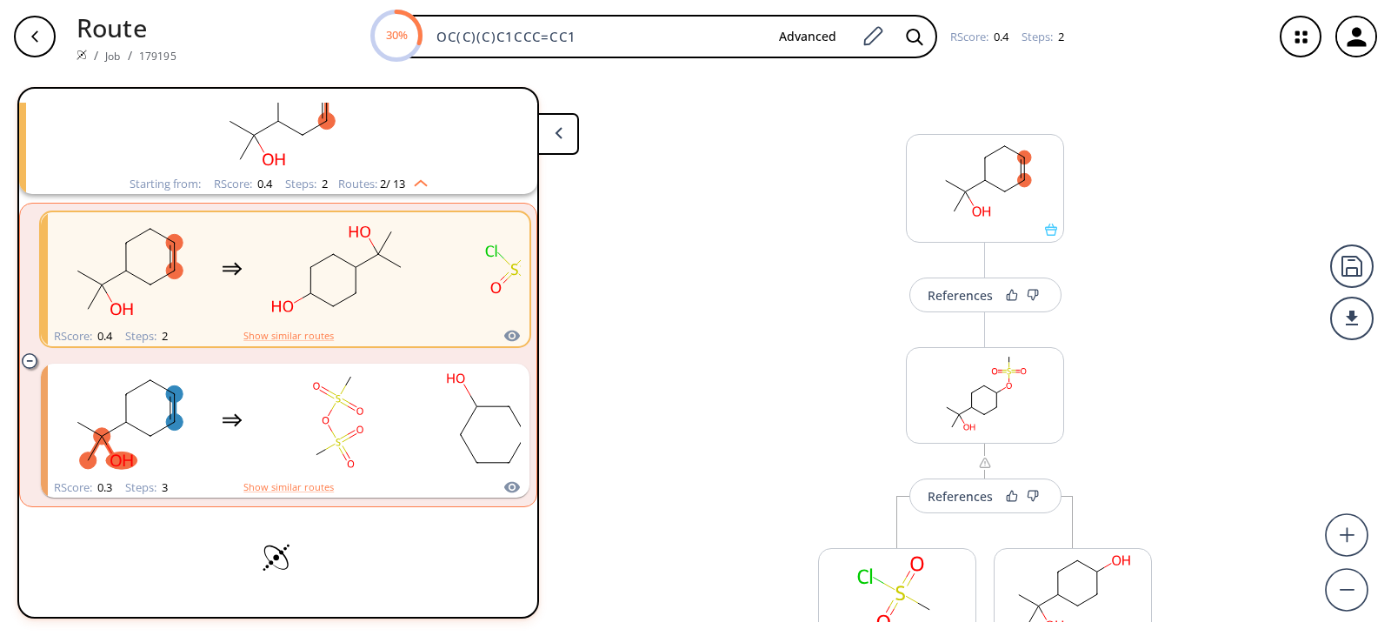
click at [566, 132] on button at bounding box center [558, 134] width 42 height 42
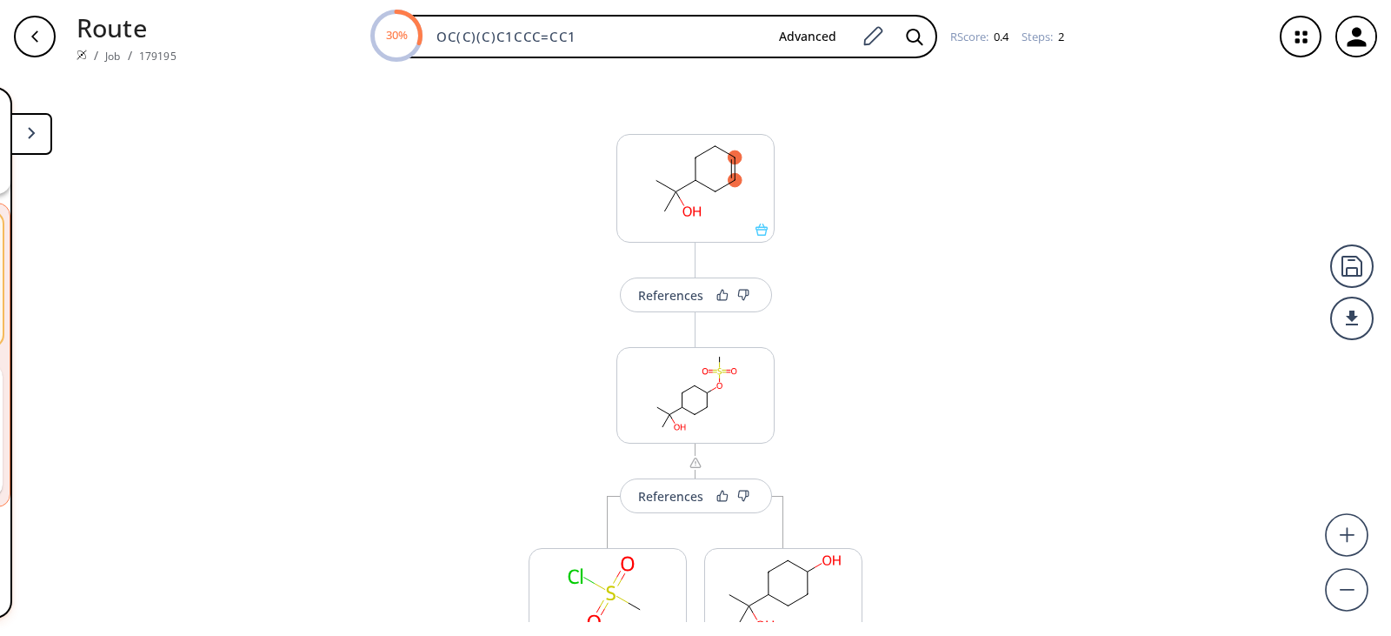
click at [44, 145] on button at bounding box center [31, 134] width 42 height 42
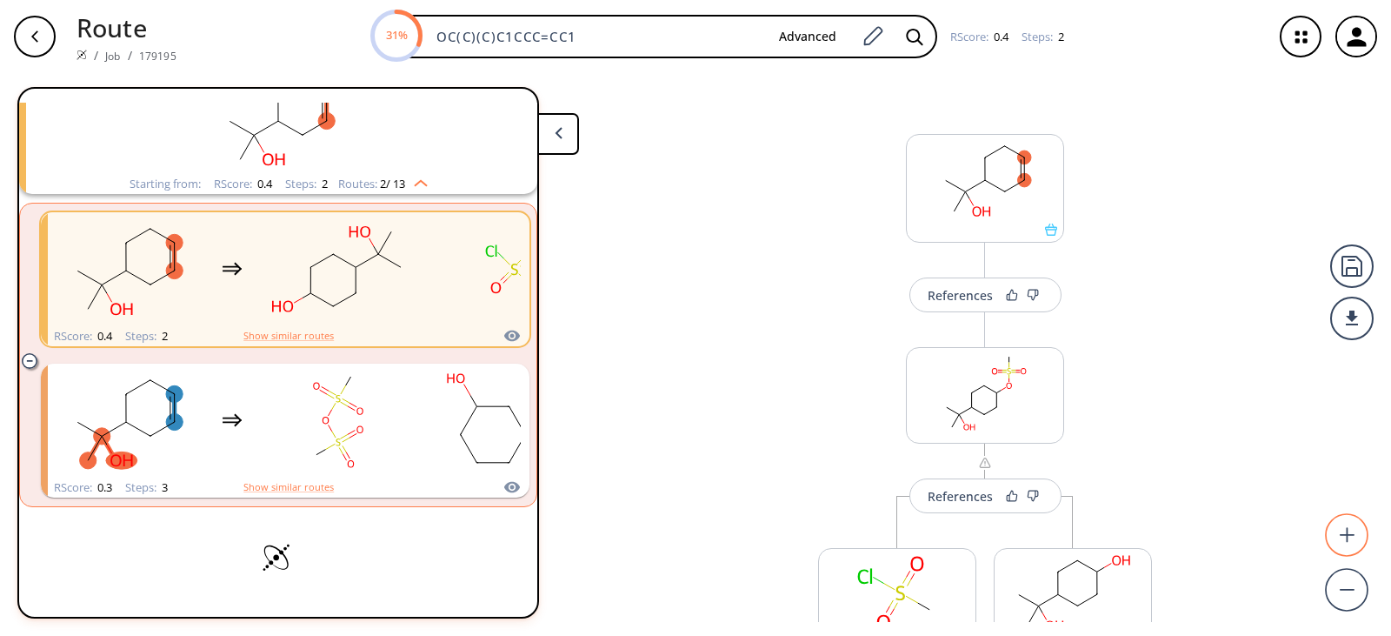
click at [1357, 513] on icon at bounding box center [1347, 535] width 53 height 52
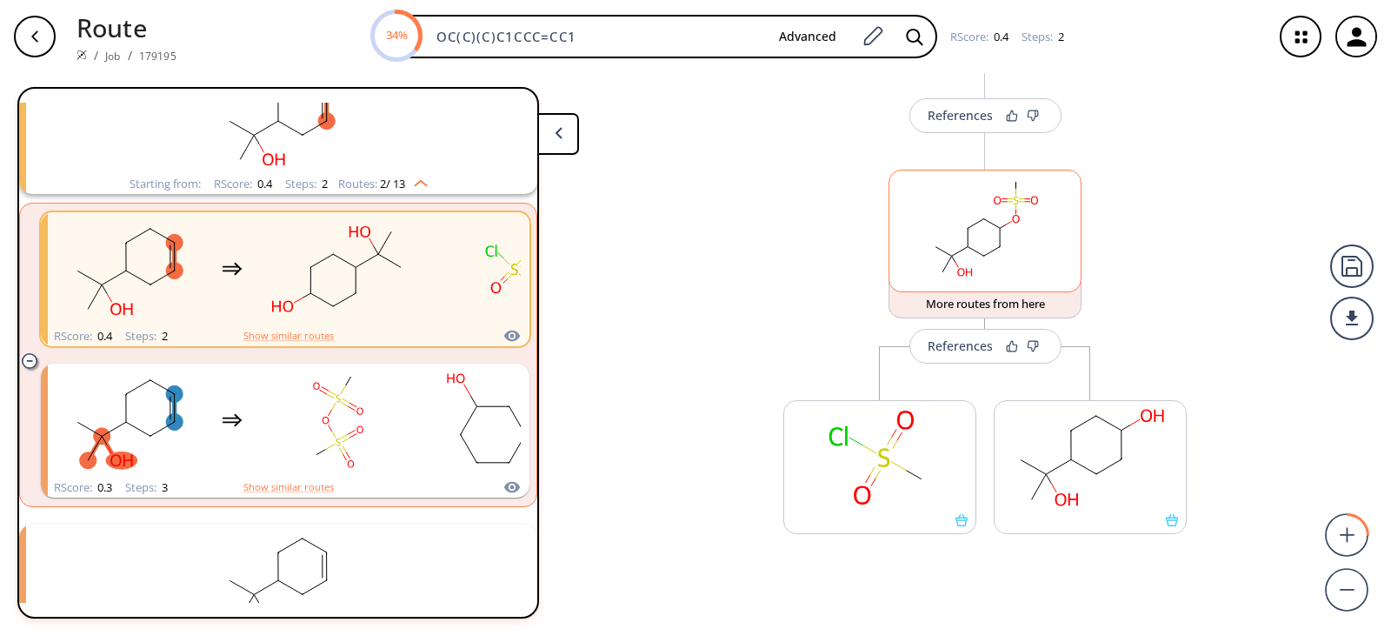
scroll to position [225, 0]
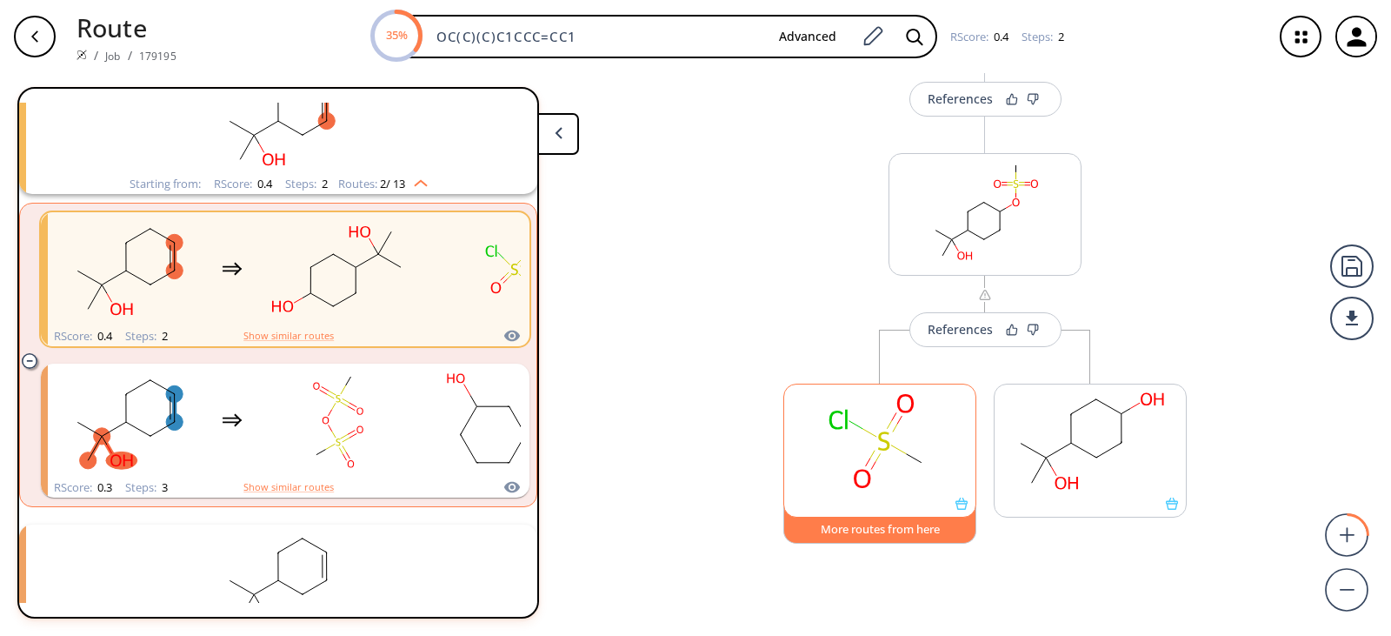
click at [860, 535] on button "More routes from here" at bounding box center [880, 524] width 193 height 37
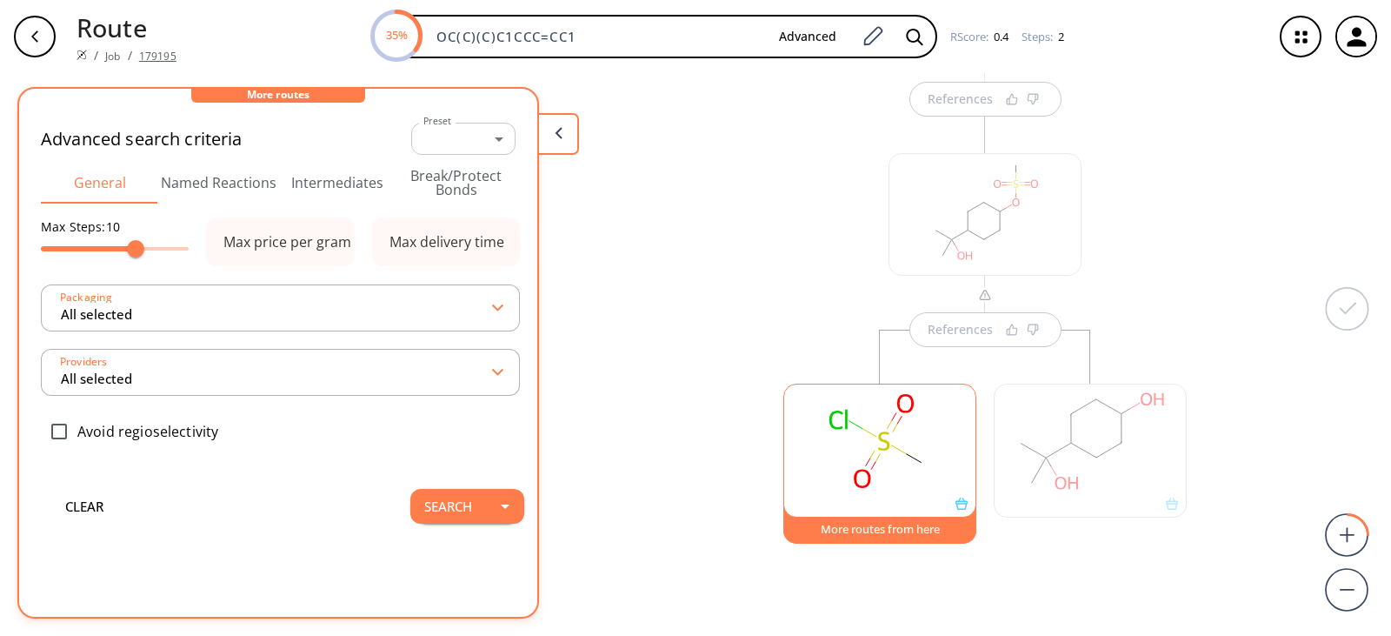
click at [159, 50] on link "179195" at bounding box center [157, 56] width 37 height 15
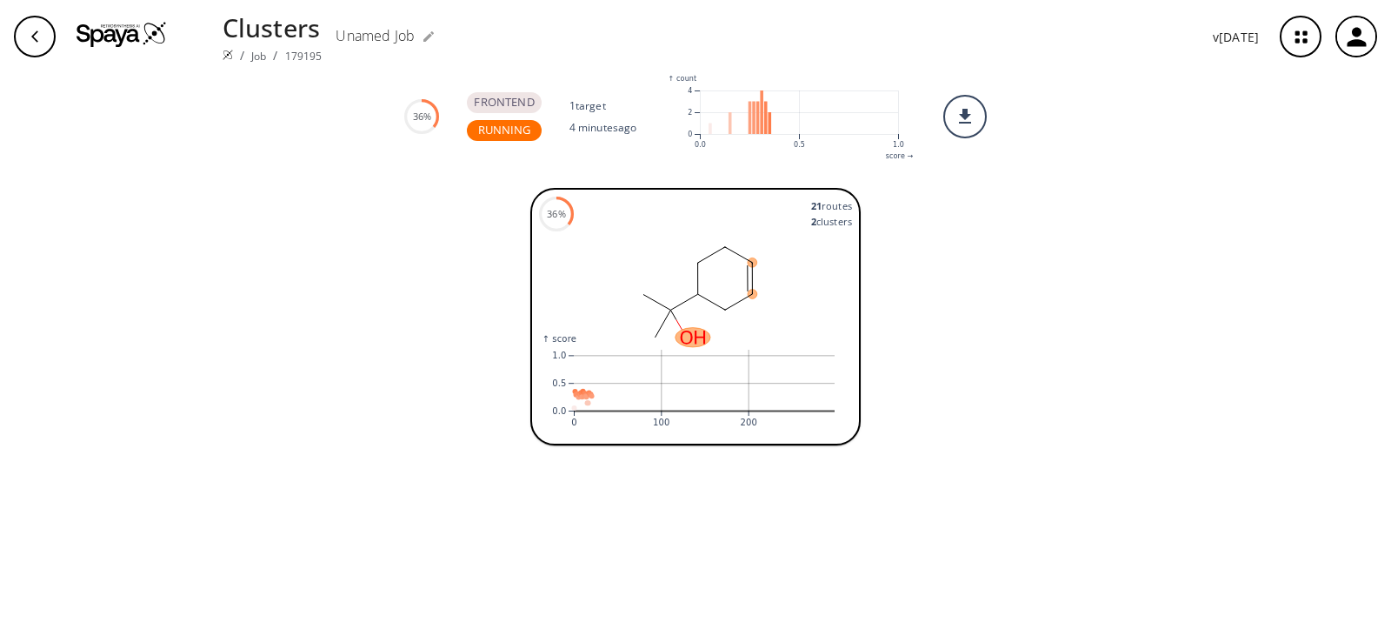
click at [704, 345] on icon ":where(.plot-d6a7b5) { --plot-background: white; display: block; height: auto; …" at bounding box center [695, 384] width 313 height 104
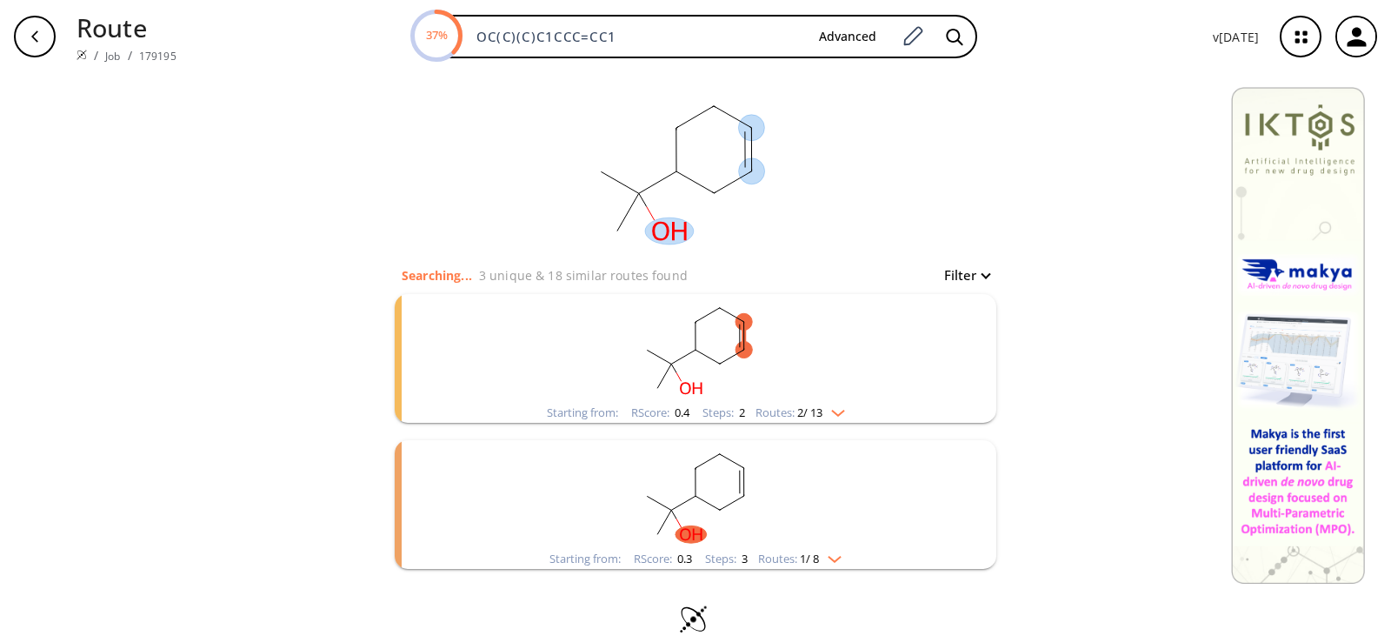
click at [743, 159] on ellipse at bounding box center [751, 171] width 26 height 26
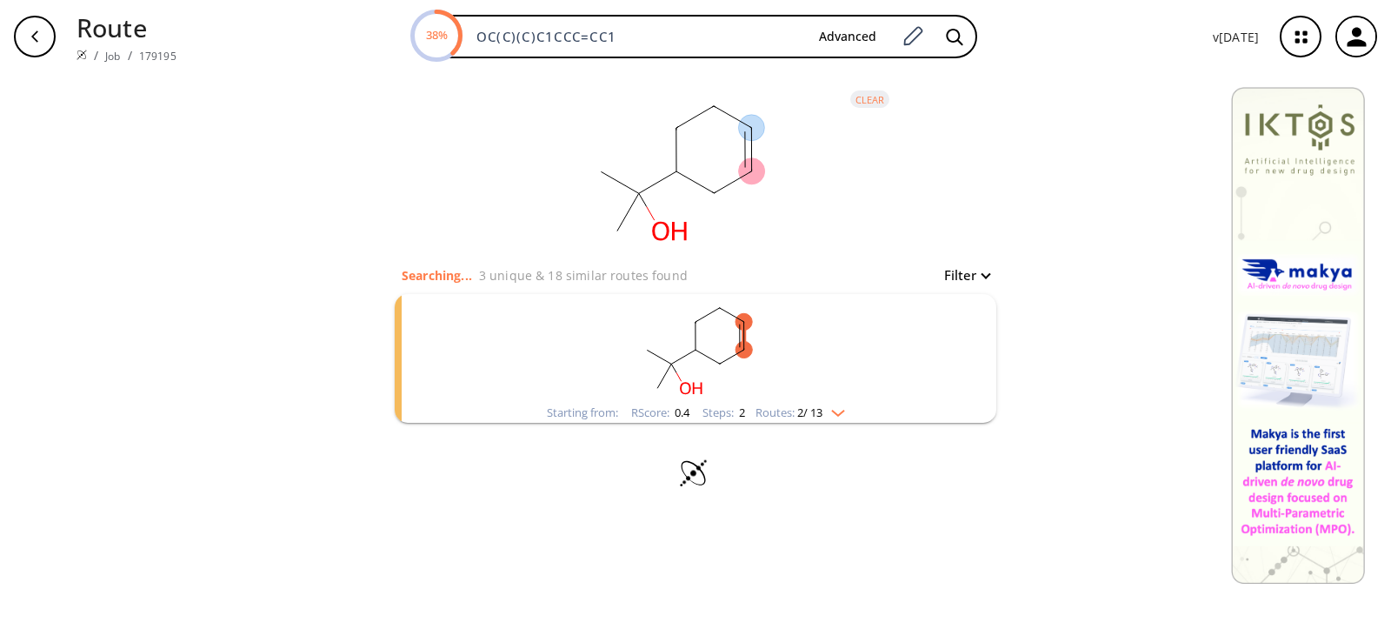
click at [661, 178] on icon at bounding box center [656, 182] width 37 height 22
click at [643, 205] on icon at bounding box center [642, 199] width 8 height 13
click at [645, 203] on icon at bounding box center [642, 199] width 8 height 13
click at [646, 201] on icon at bounding box center [642, 199] width 8 height 13
click at [839, 411] on img "clusters" at bounding box center [834, 410] width 23 height 14
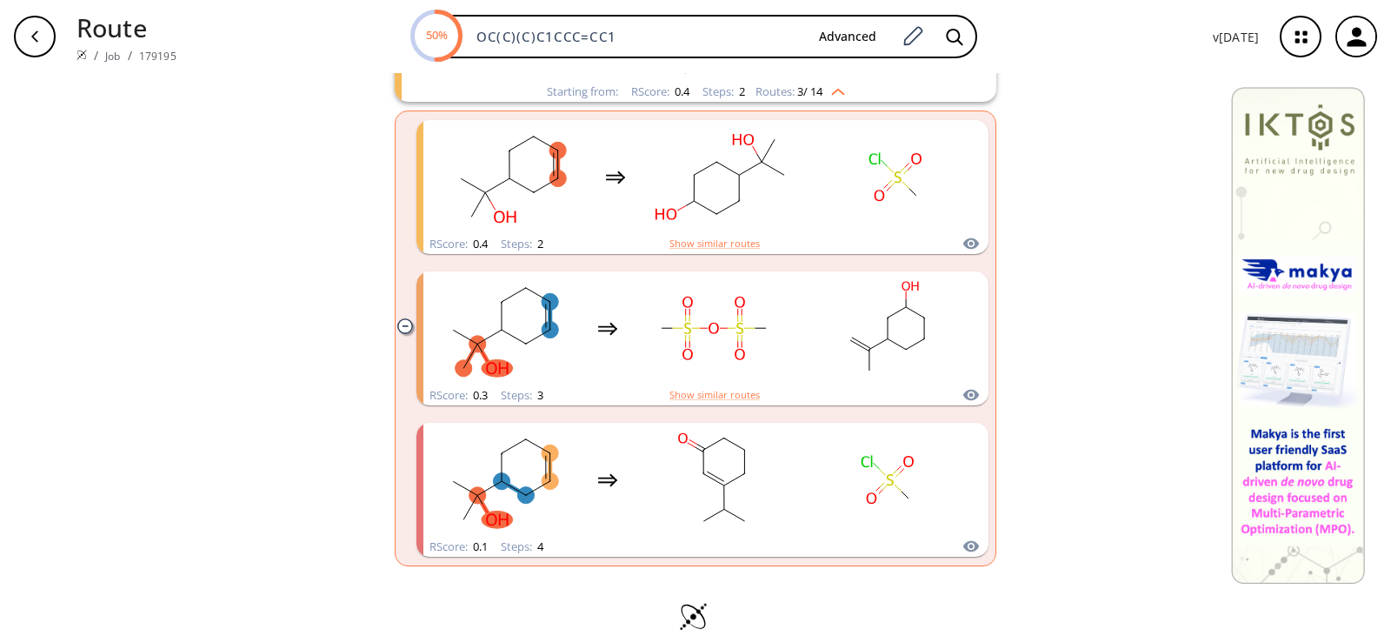
scroll to position [347, 0]
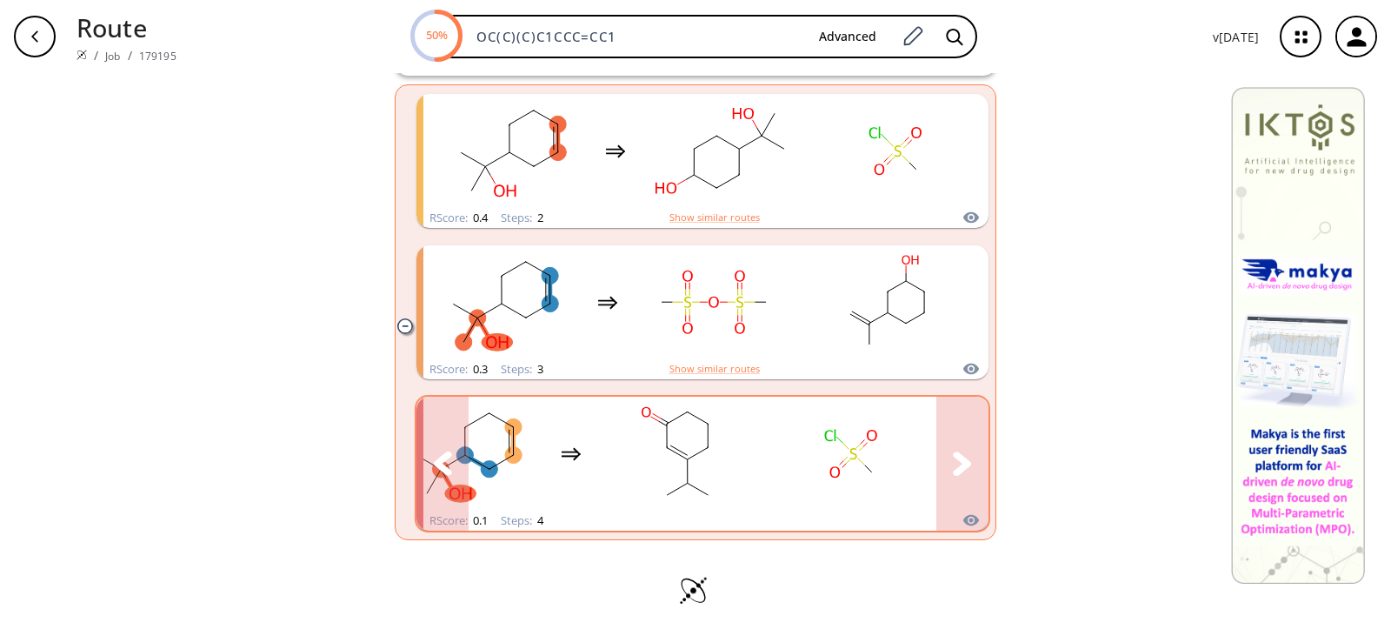
click at [953, 456] on icon "clusters" at bounding box center [962, 462] width 18 height 23
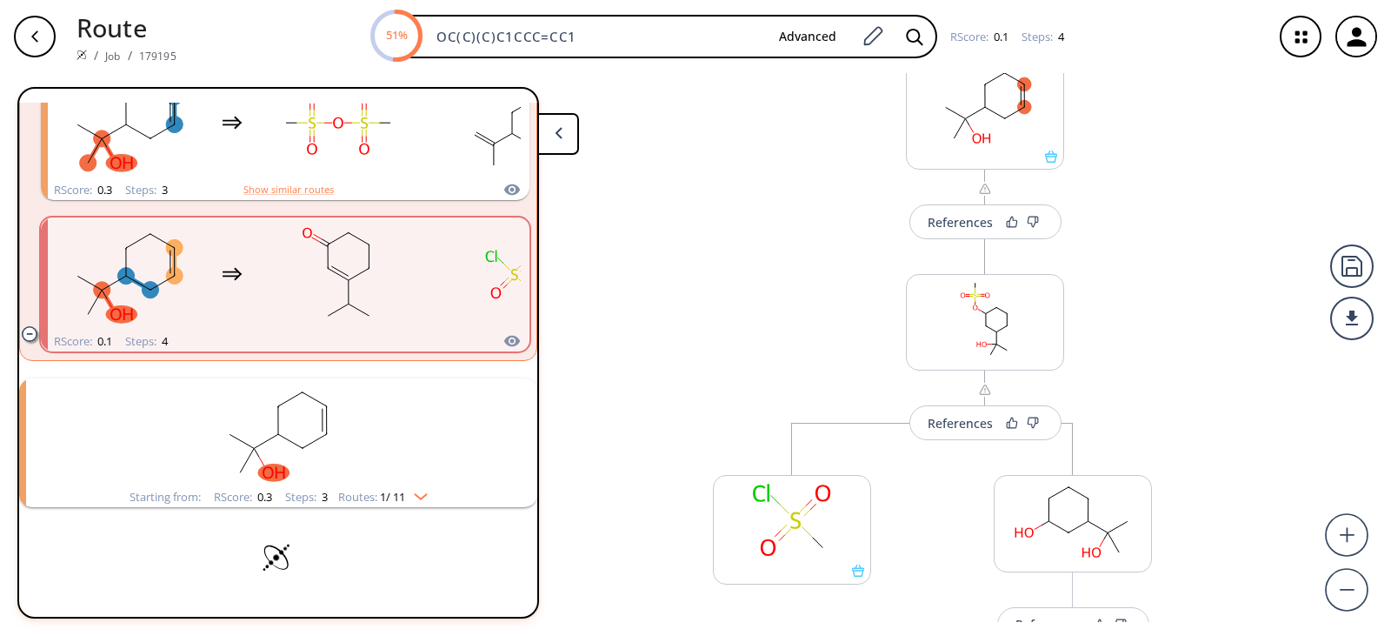
scroll to position [174, 0]
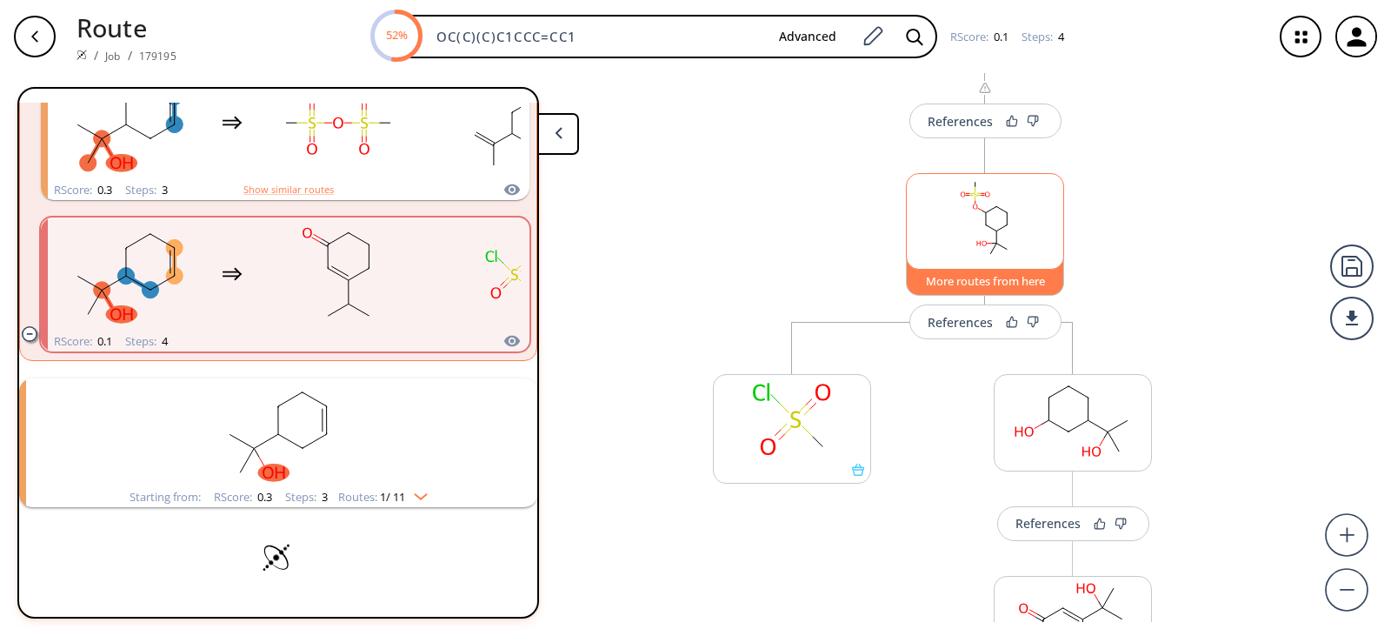
click at [970, 281] on button "More routes from here" at bounding box center [985, 276] width 158 height 37
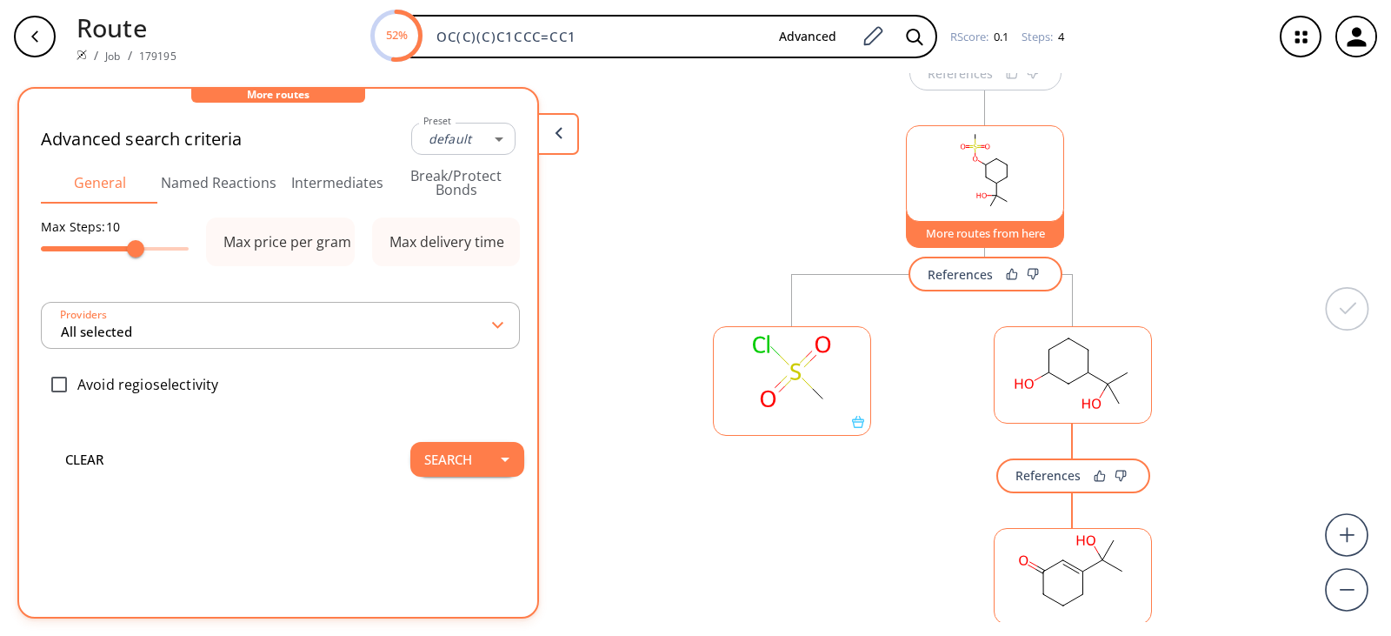
type input "-1"
type input "All selected"
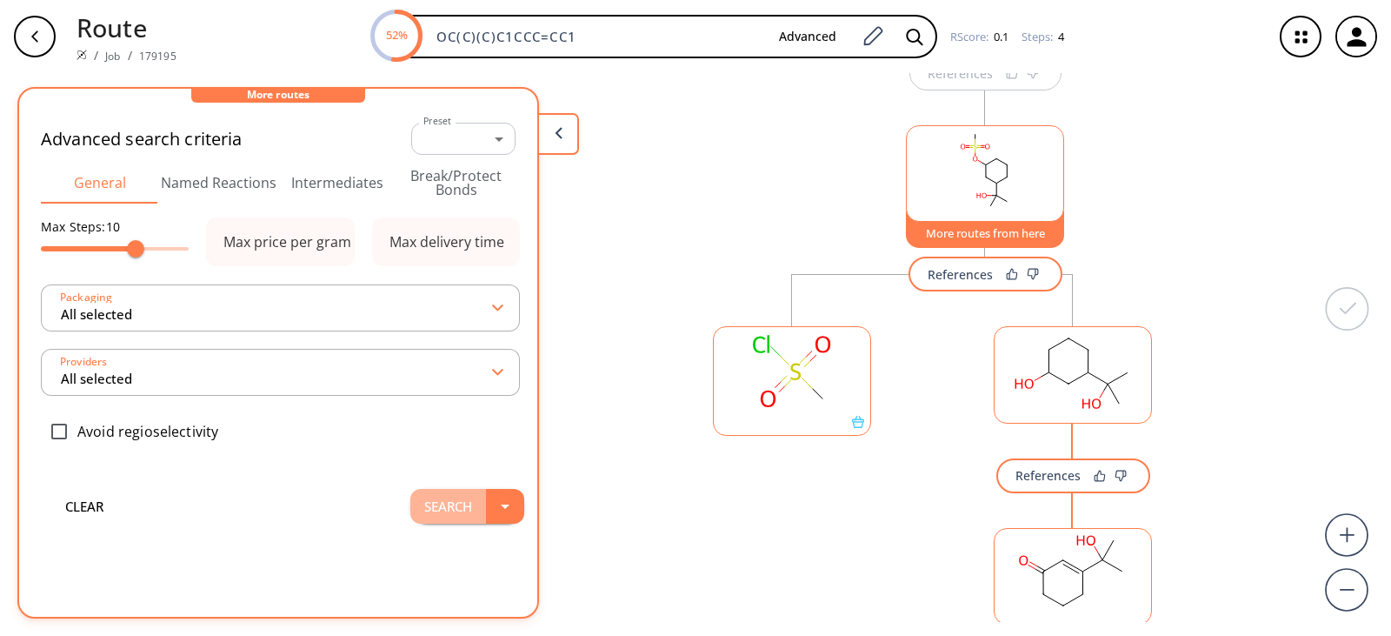
click at [429, 504] on button "Search" at bounding box center [448, 506] width 76 height 35
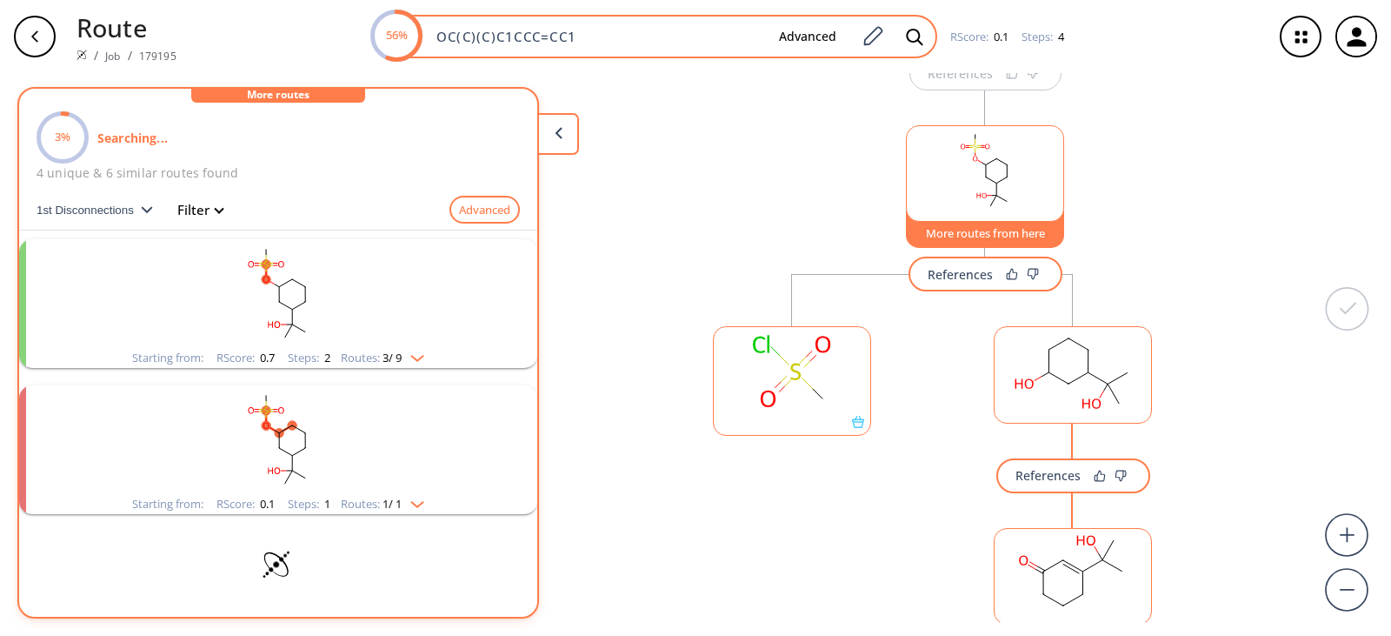
click at [607, 36] on input "OC(C)(C)C1CCC=CC1" at bounding box center [595, 36] width 339 height 17
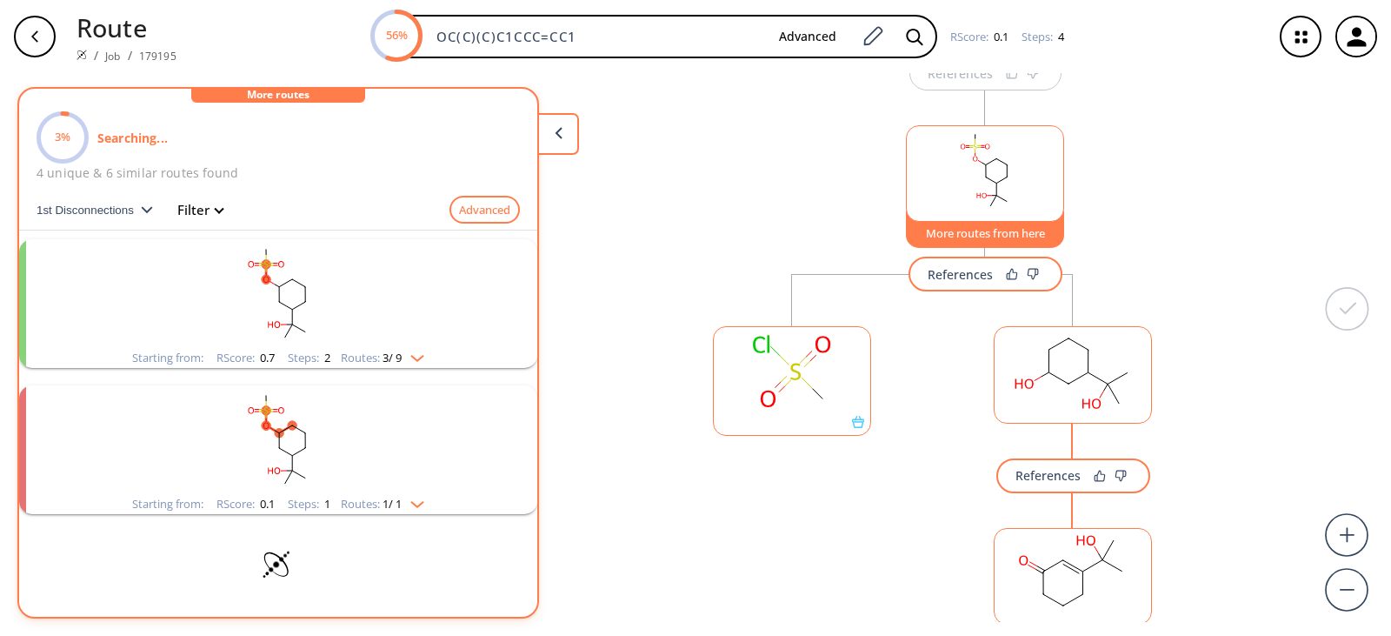
click at [1307, 34] on icon "button" at bounding box center [1301, 36] width 11 height 11
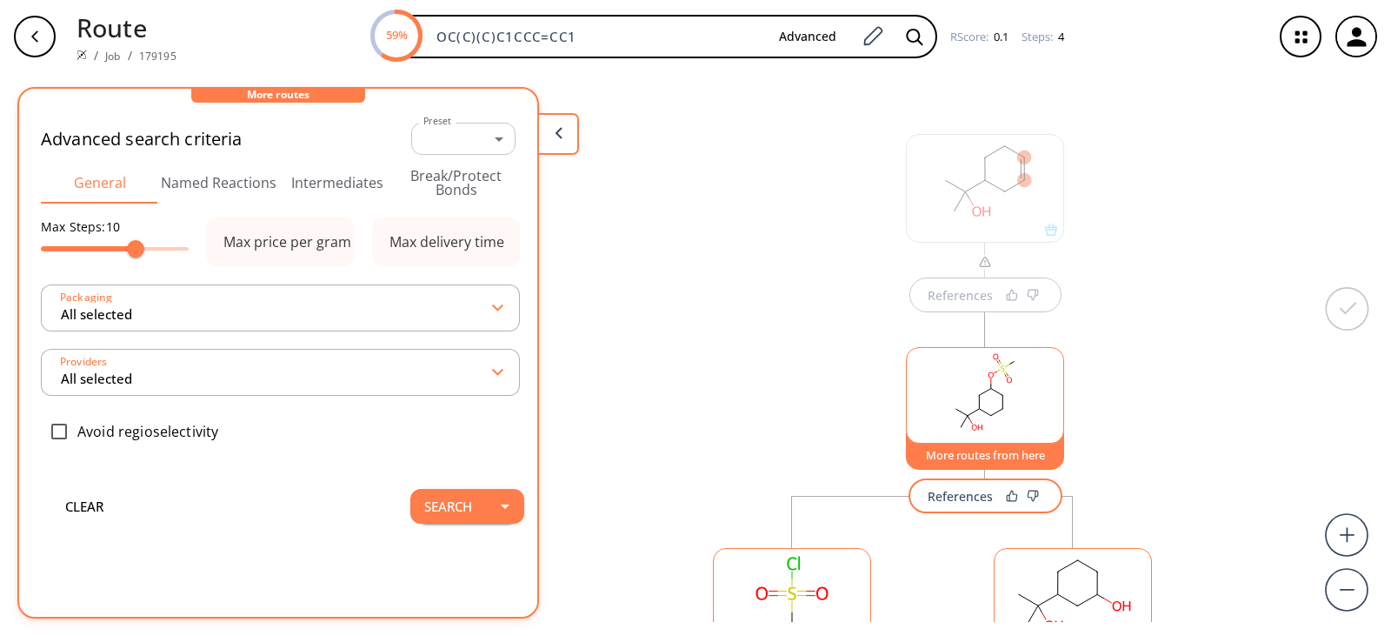
click at [297, 97] on div "More routes" at bounding box center [278, 96] width 174 height 14
click at [573, 143] on button at bounding box center [558, 134] width 42 height 42
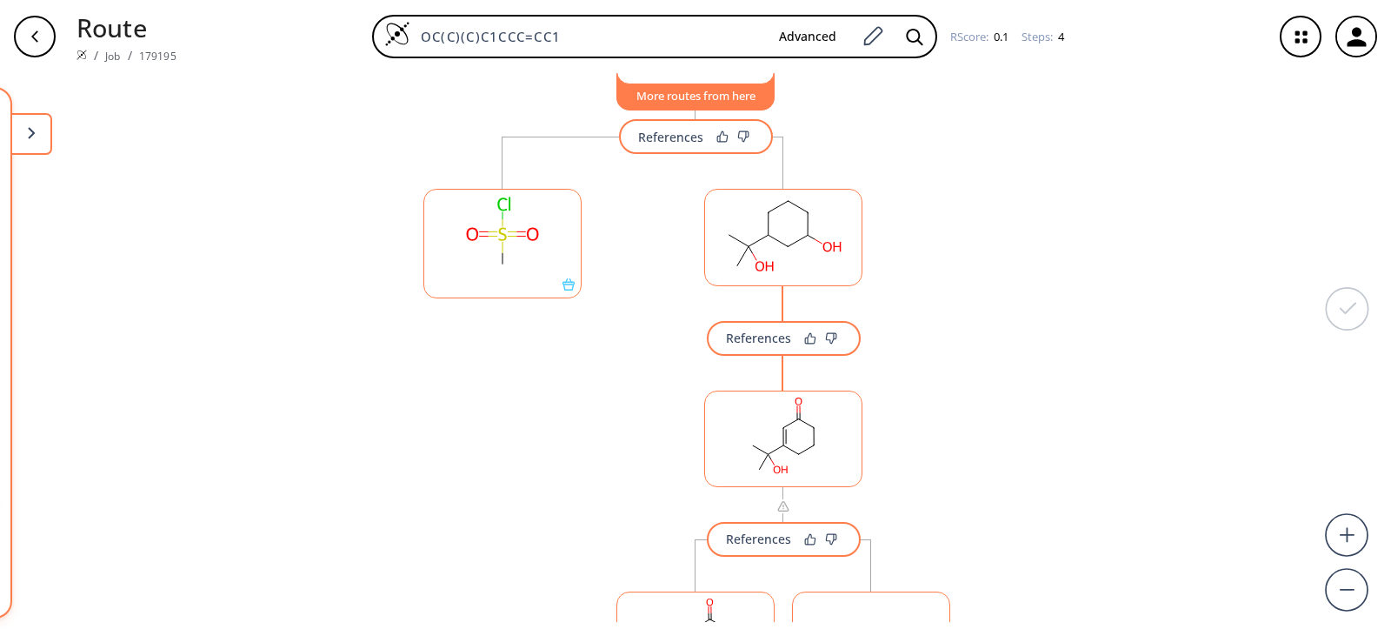
scroll to position [437, 0]
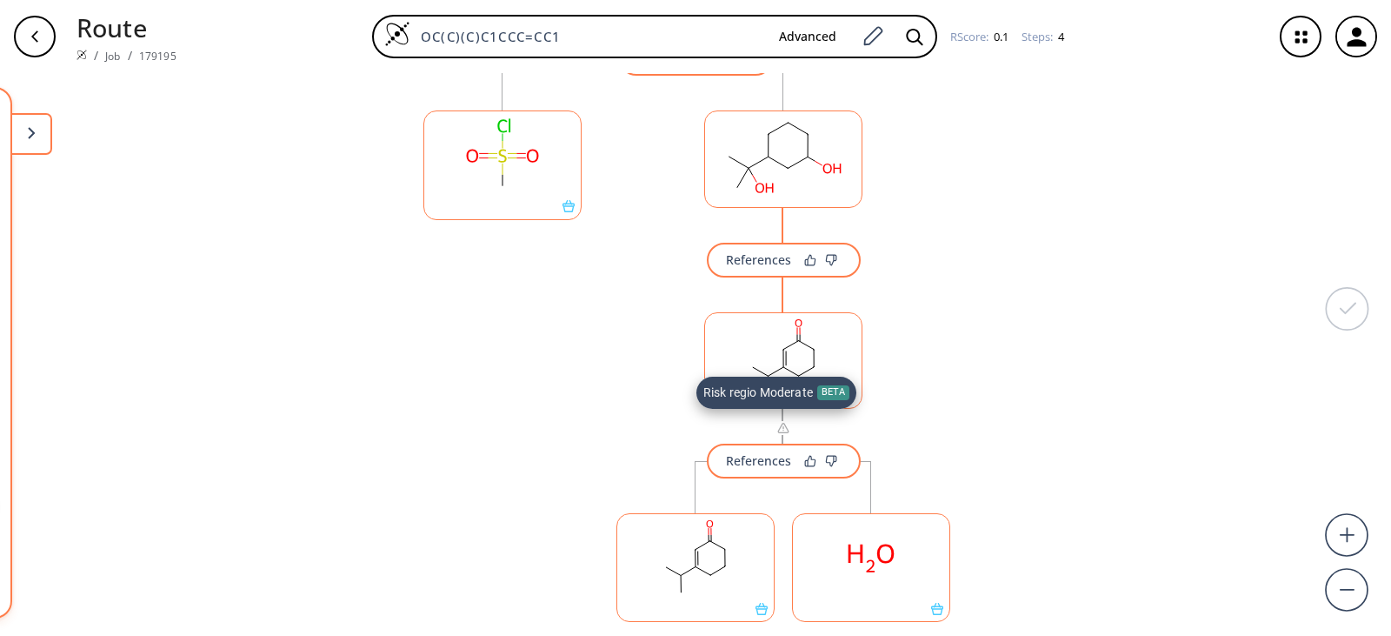
click at [777, 432] on img at bounding box center [784, 428] width 14 height 14
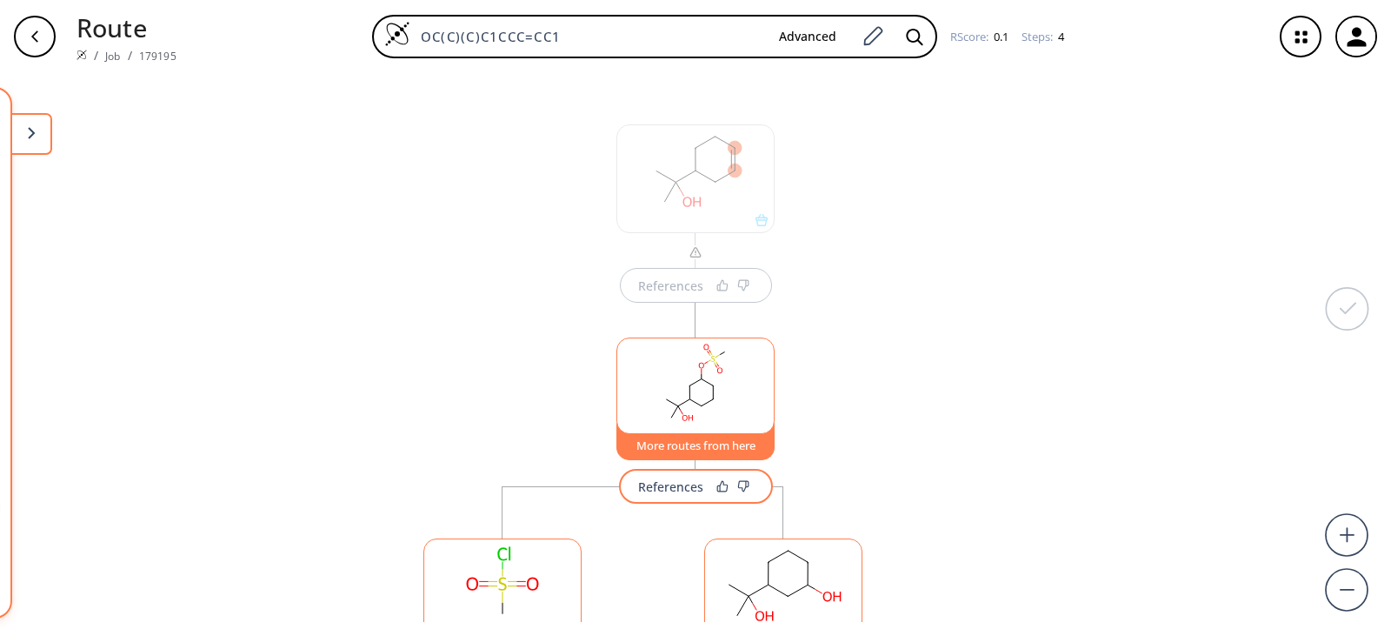
scroll to position [0, 0]
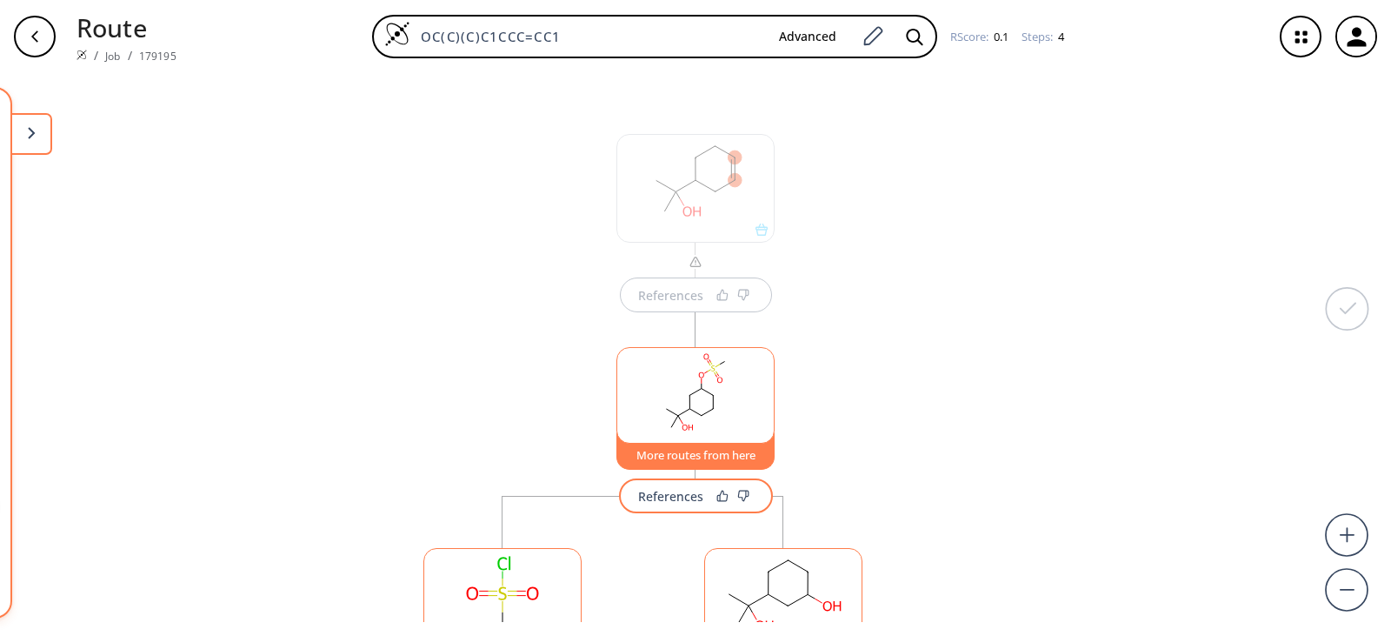
click at [30, 40] on icon "button" at bounding box center [35, 37] width 14 height 14
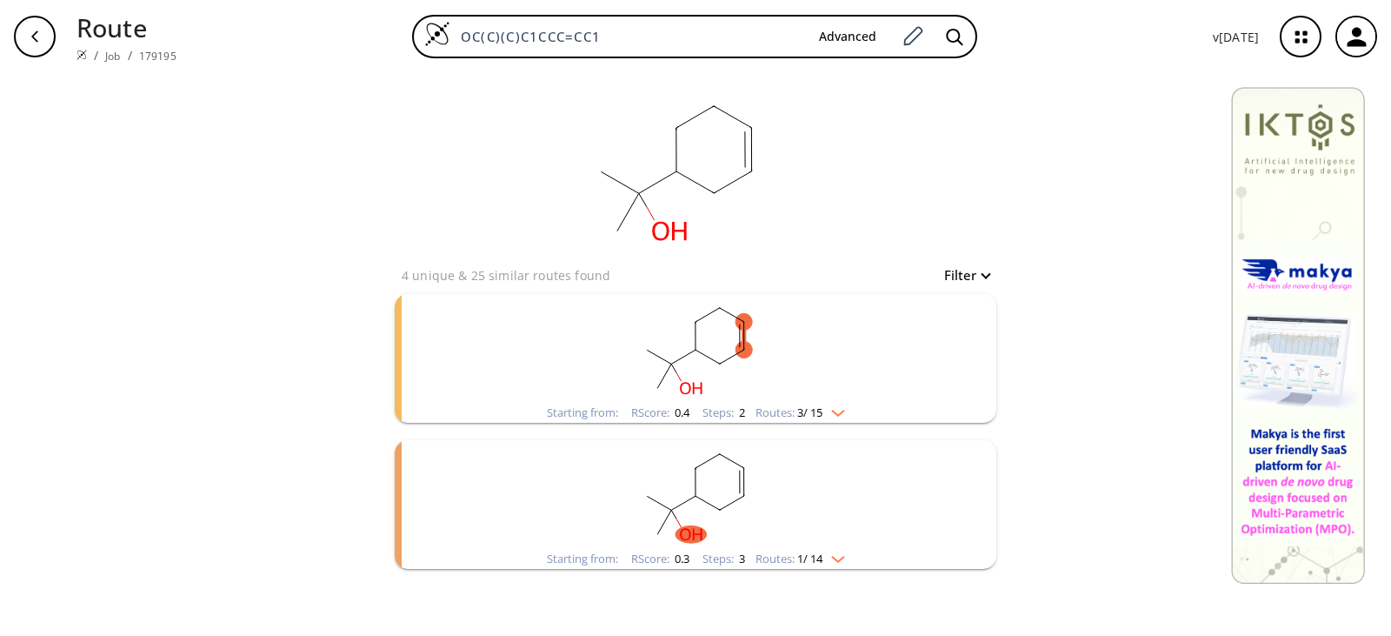
click at [843, 411] on img "clusters" at bounding box center [834, 410] width 23 height 14
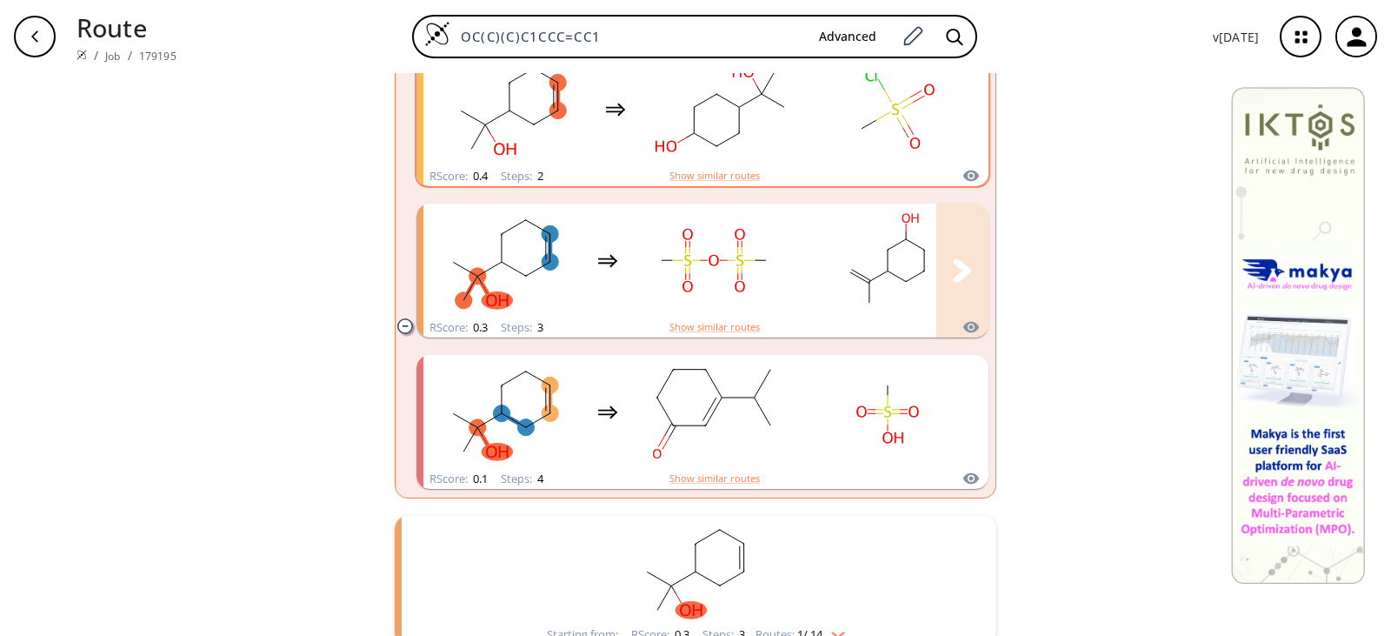
scroll to position [406, 0]
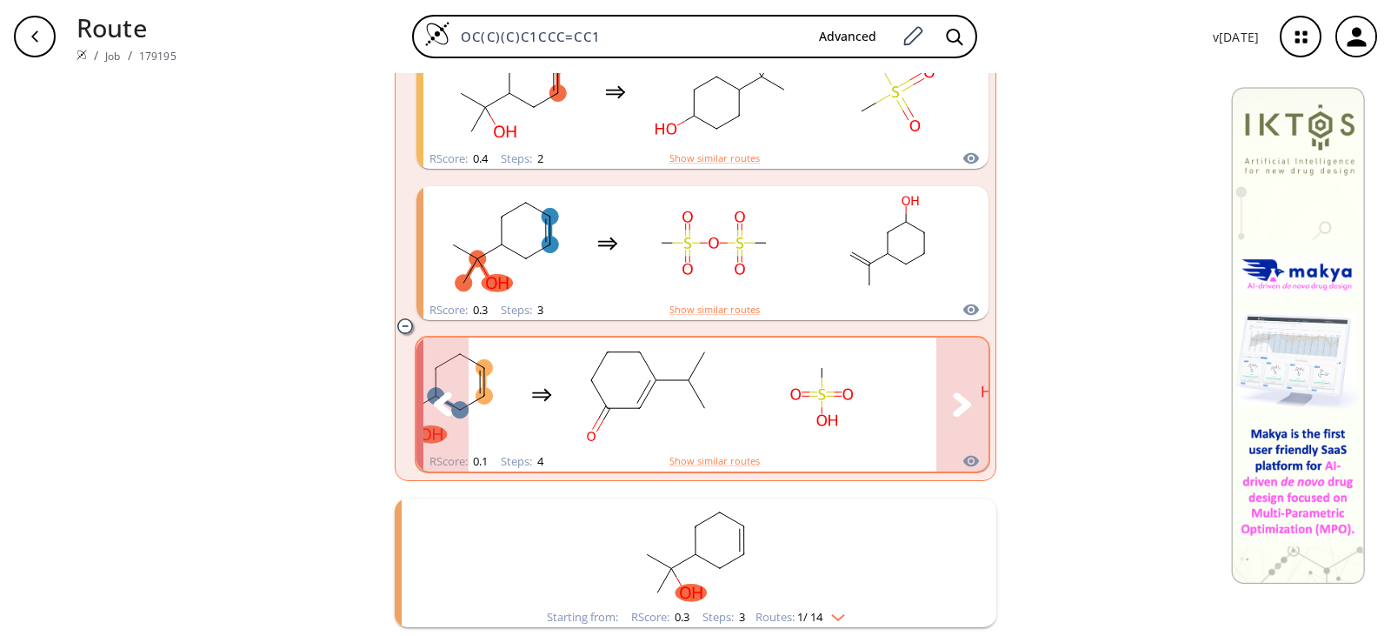
click at [955, 400] on icon "clusters" at bounding box center [962, 403] width 18 height 23
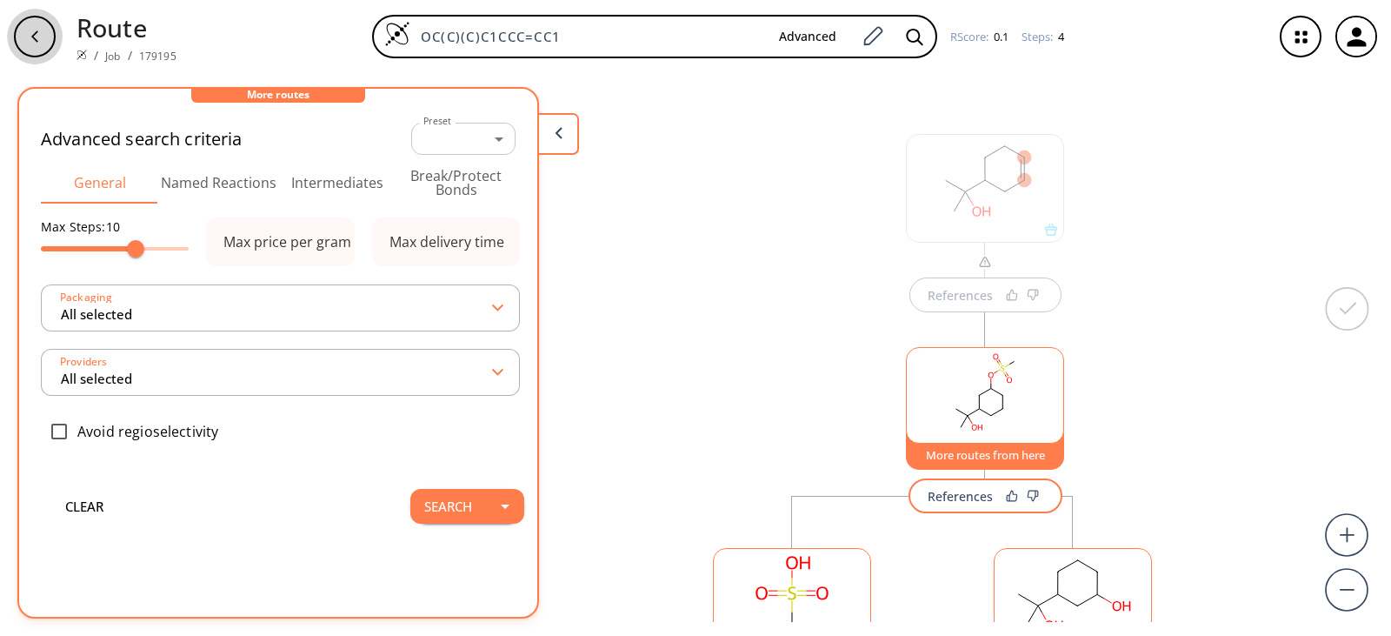
click at [43, 42] on div "button" at bounding box center [35, 37] width 42 height 42
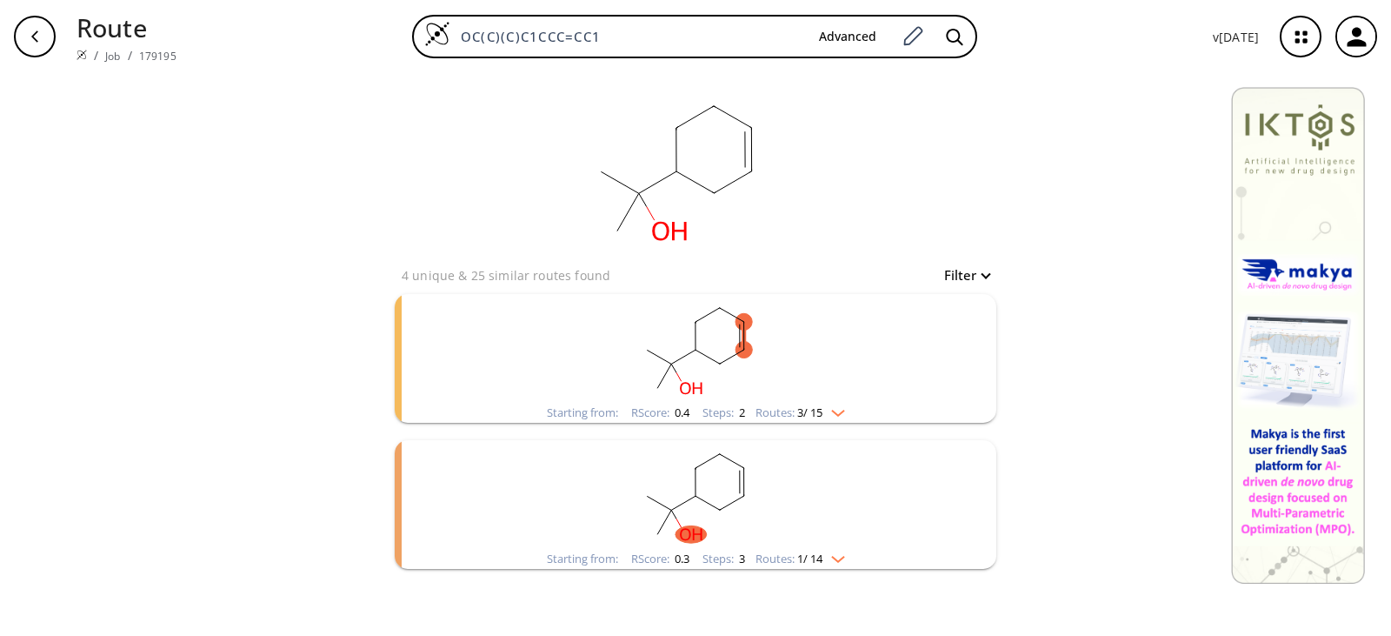
click at [845, 555] on img "clusters" at bounding box center [834, 556] width 23 height 14
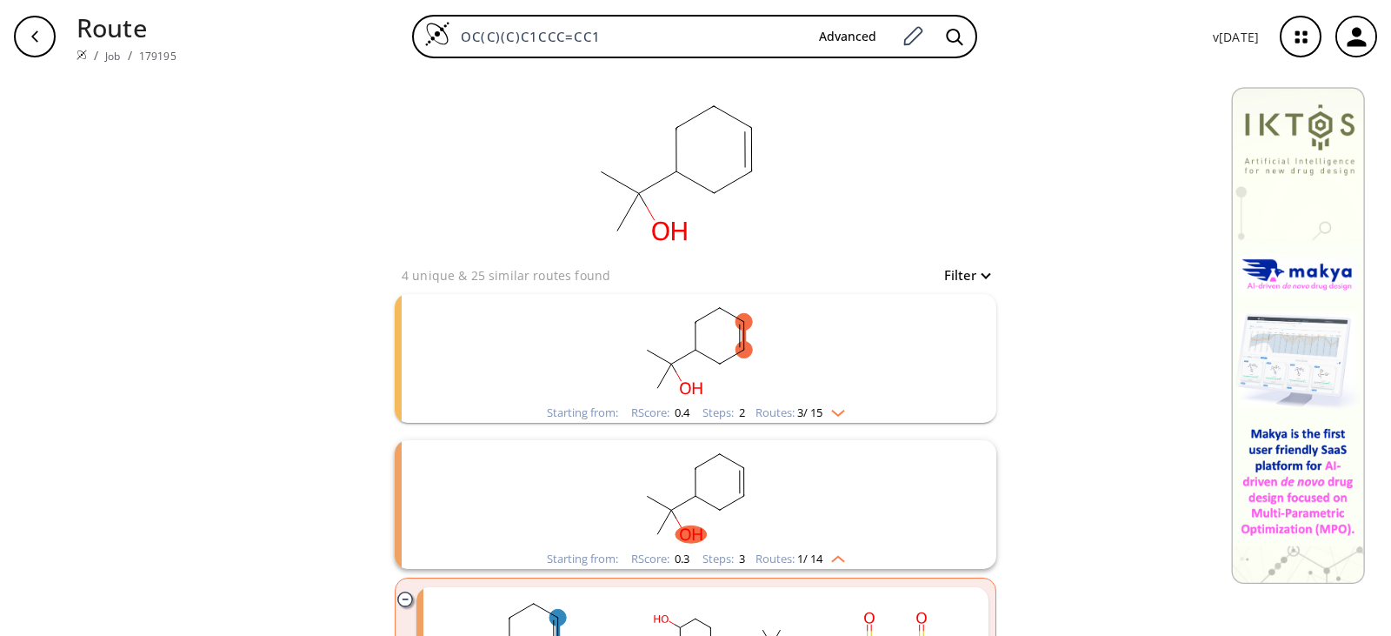
scroll to position [103, 0]
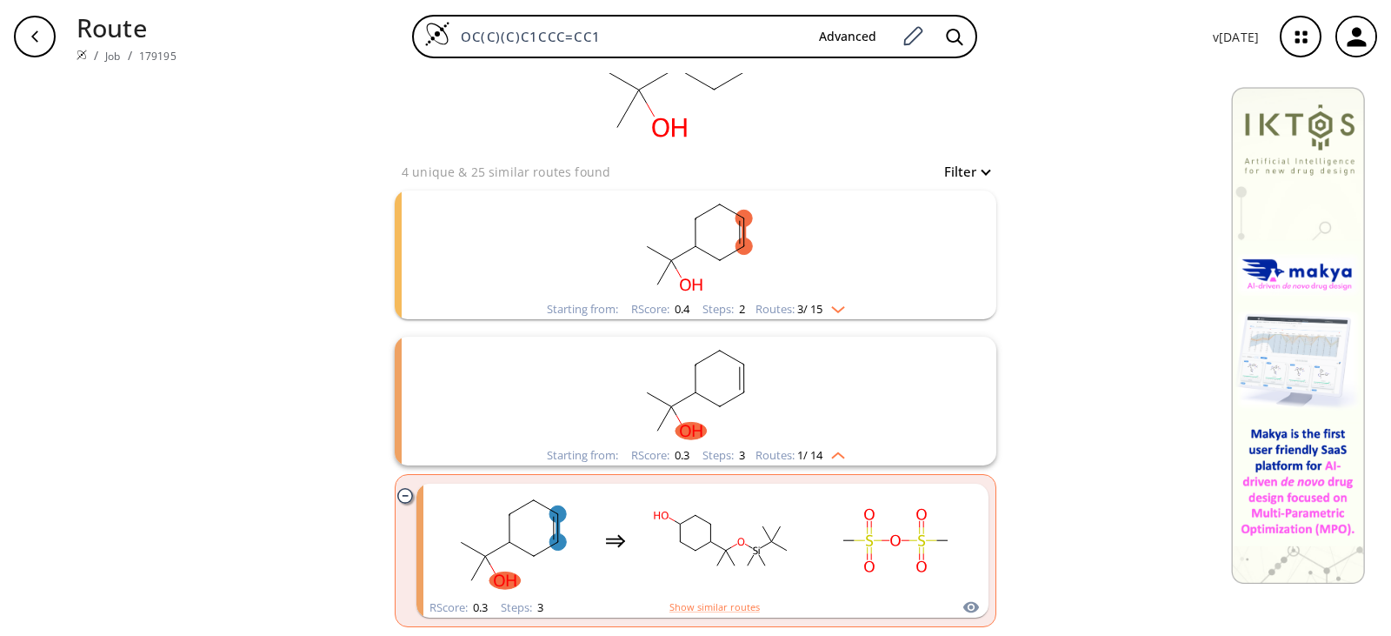
click at [1313, 486] on img at bounding box center [1298, 335] width 134 height 497
